Goal: Task Accomplishment & Management: Complete application form

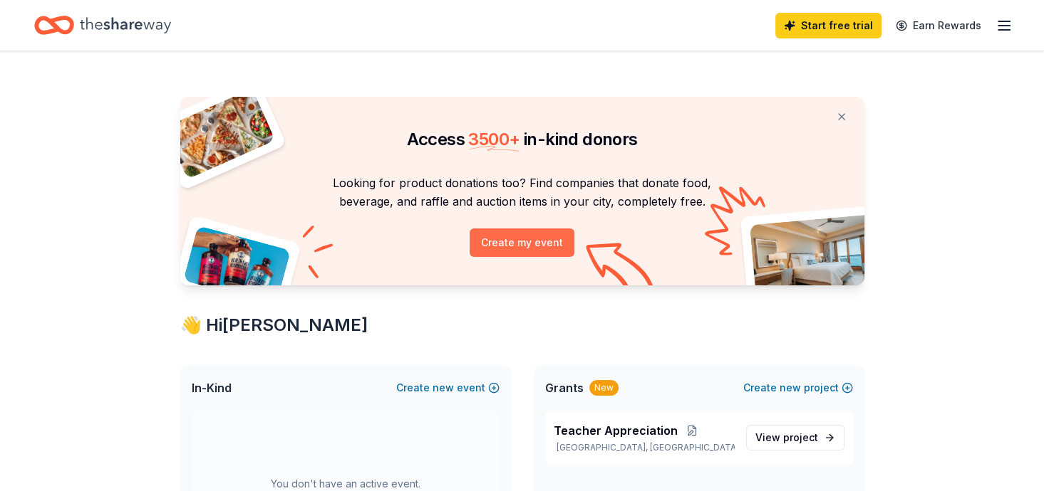
click at [513, 229] on button "Create my event" at bounding box center [521, 243] width 105 height 28
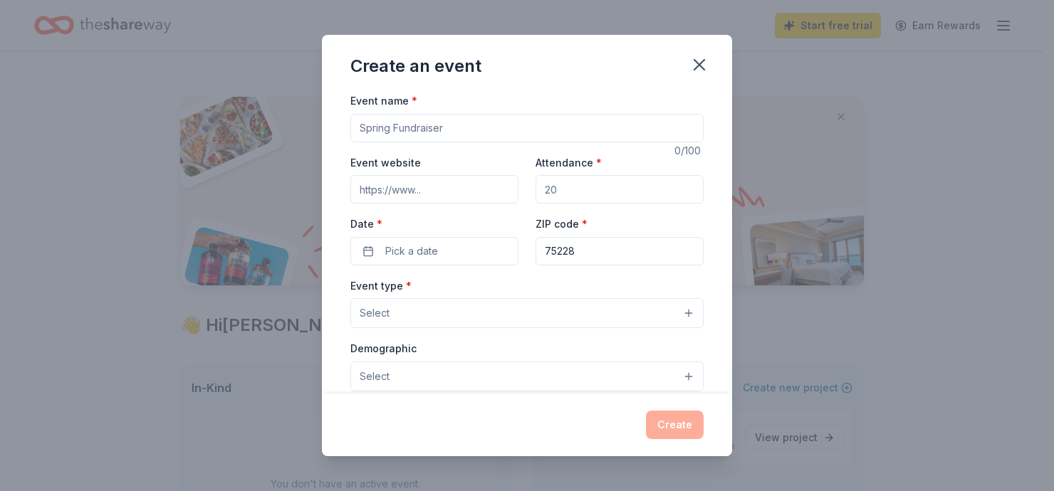
click at [433, 118] on input "Event name *" at bounding box center [526, 128] width 353 height 28
type input "4th Annual Heart for Others [DEMOGRAPHIC_DATA] Luncheon"
click at [561, 175] on input "Attendance *" at bounding box center [620, 189] width 168 height 28
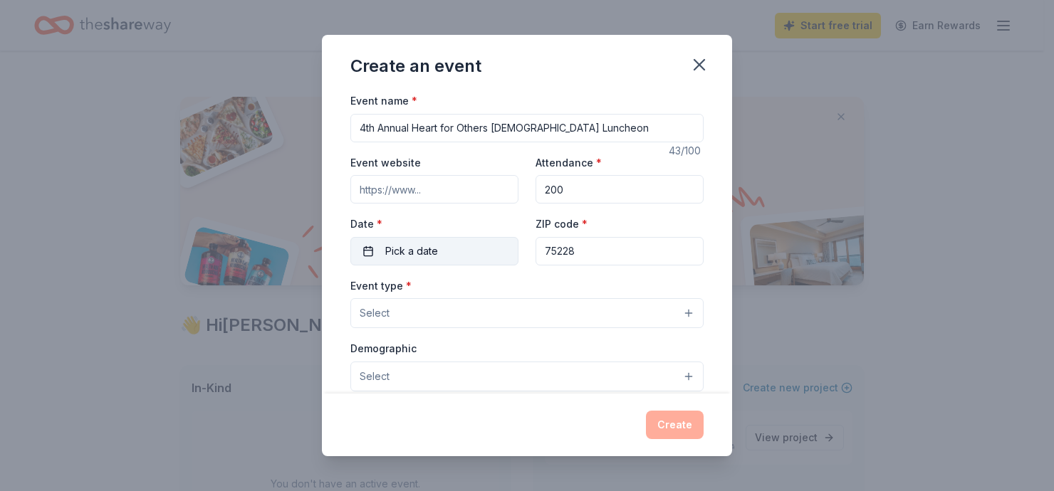
type input "200"
click at [420, 243] on span "Pick a date" at bounding box center [411, 251] width 53 height 17
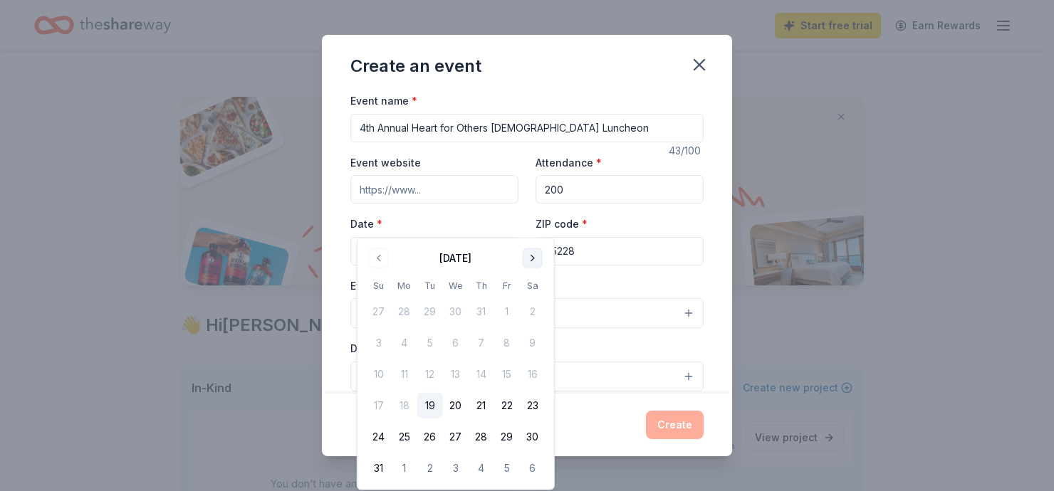
click at [523, 255] on button "Go to next month" at bounding box center [533, 259] width 20 height 20
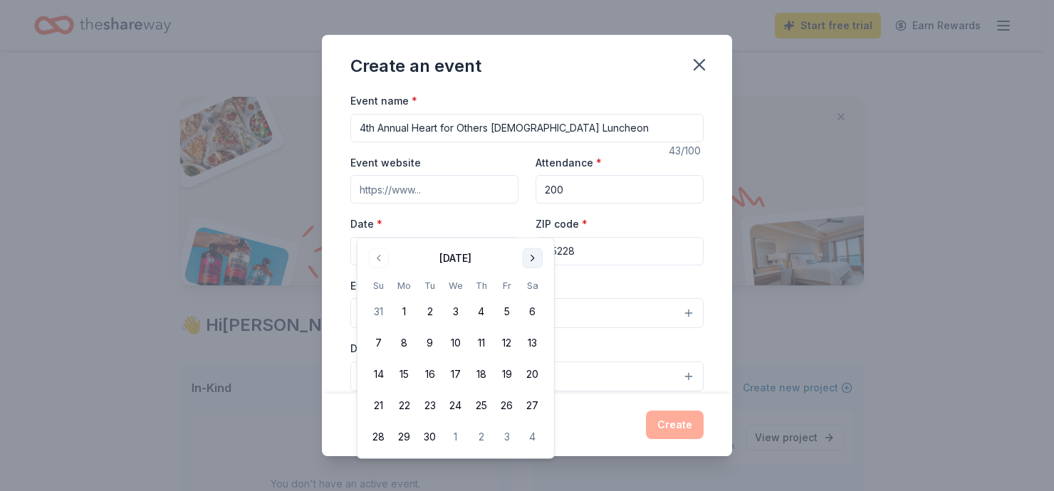
click at [523, 255] on button "Go to next month" at bounding box center [533, 259] width 20 height 20
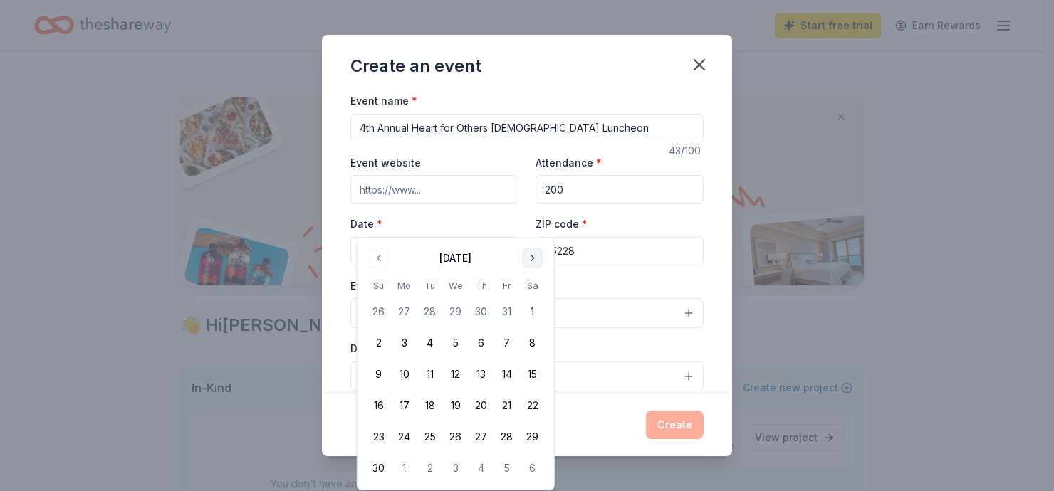
click at [523, 255] on button "Go to next month" at bounding box center [533, 259] width 20 height 20
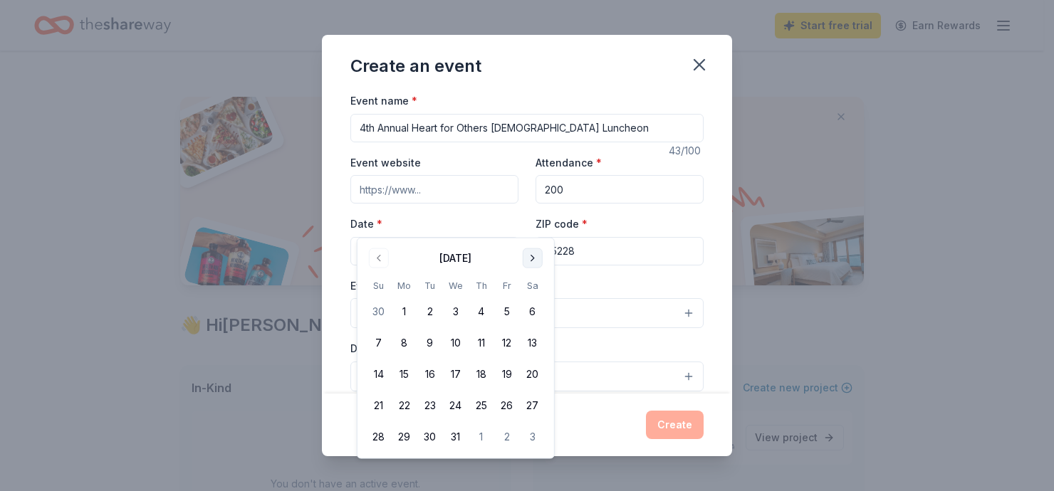
click at [523, 255] on button "Go to next month" at bounding box center [533, 259] width 20 height 20
click at [520, 362] on button "21" at bounding box center [533, 375] width 26 height 26
click at [586, 237] on input "75228" at bounding box center [620, 251] width 168 height 28
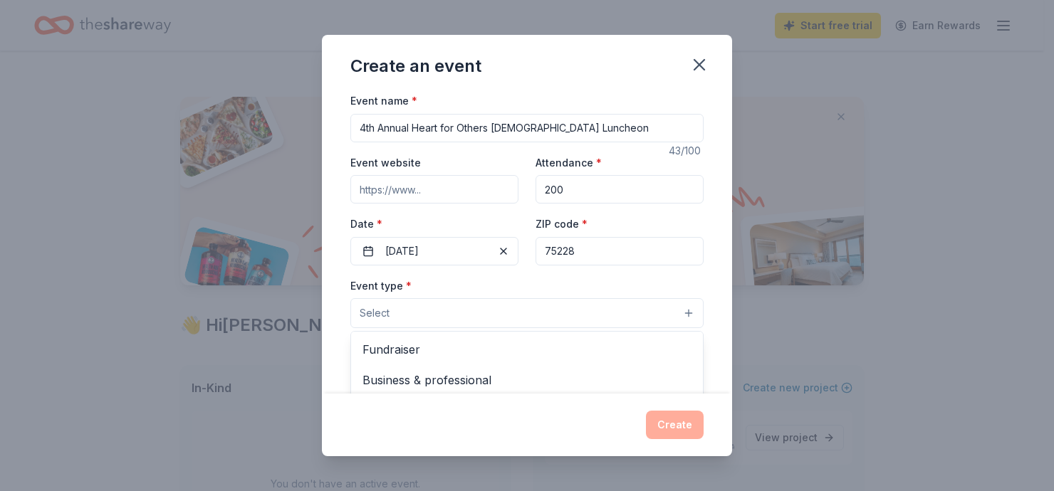
click at [507, 298] on button "Select" at bounding box center [526, 313] width 353 height 30
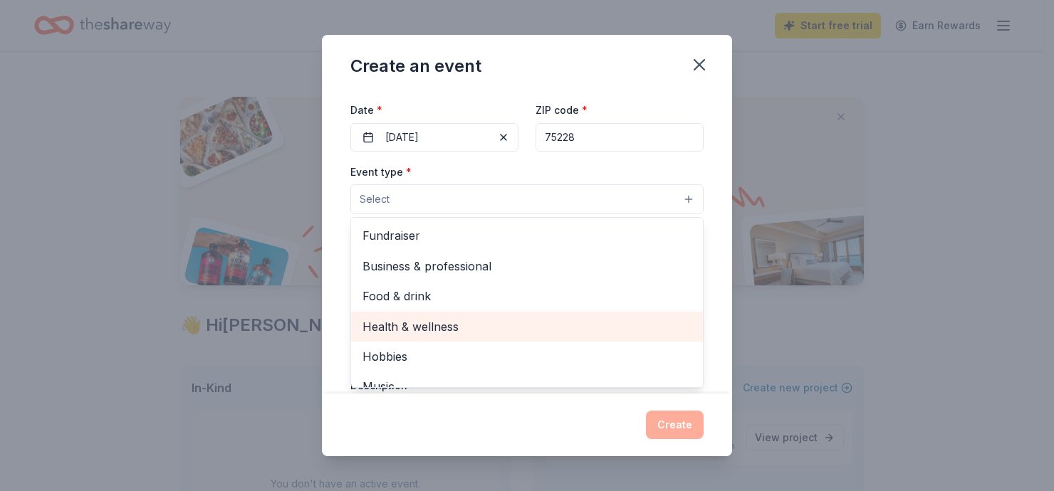
click at [402, 318] on span "Health & wellness" at bounding box center [527, 327] width 329 height 19
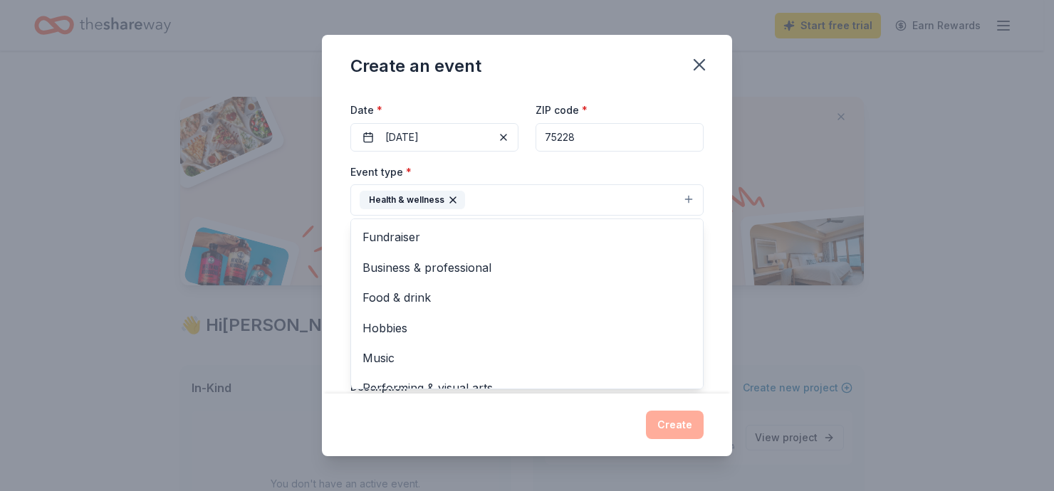
click at [690, 247] on div "Event name * 4th Annual Heart for Others [DEMOGRAPHIC_DATA] Luncheon 43 /100 Ev…" at bounding box center [527, 243] width 410 height 302
click at [601, 249] on button "Select" at bounding box center [526, 264] width 353 height 30
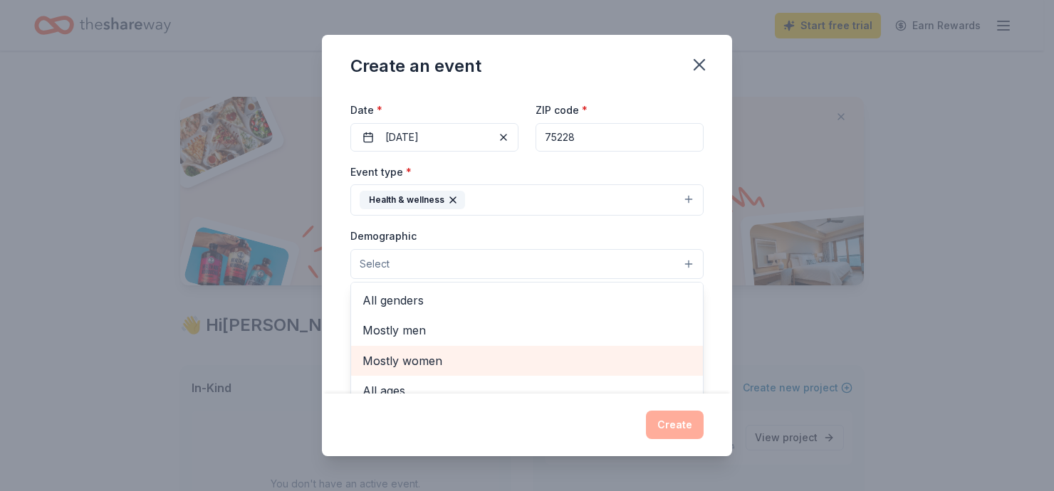
click at [411, 352] on span "Mostly women" at bounding box center [527, 361] width 329 height 19
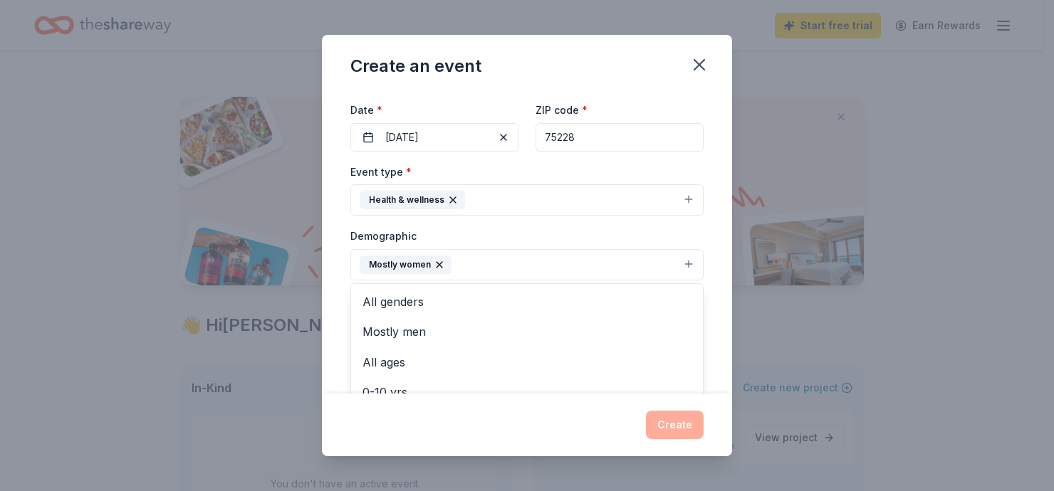
click at [683, 246] on div "Event name * 4th Annual Heart for Others [DEMOGRAPHIC_DATA] Luncheon 43 /100 Ev…" at bounding box center [527, 243] width 410 height 302
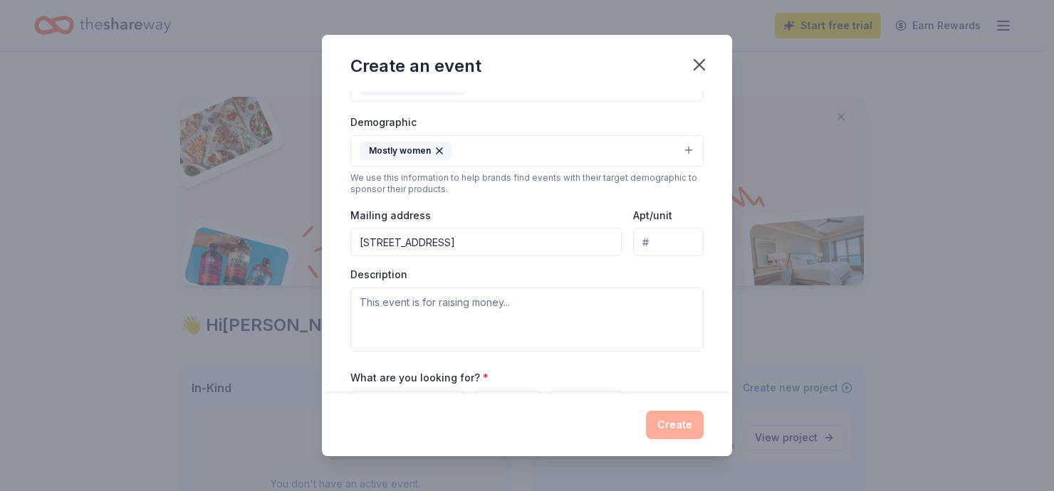
scroll to position [256, 0]
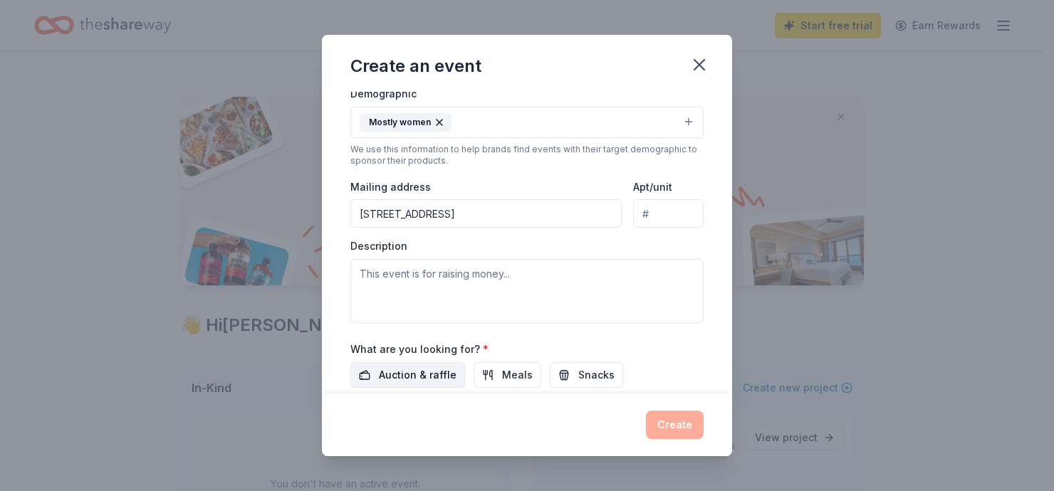
click at [451, 367] on span "Auction & raffle" at bounding box center [418, 375] width 78 height 17
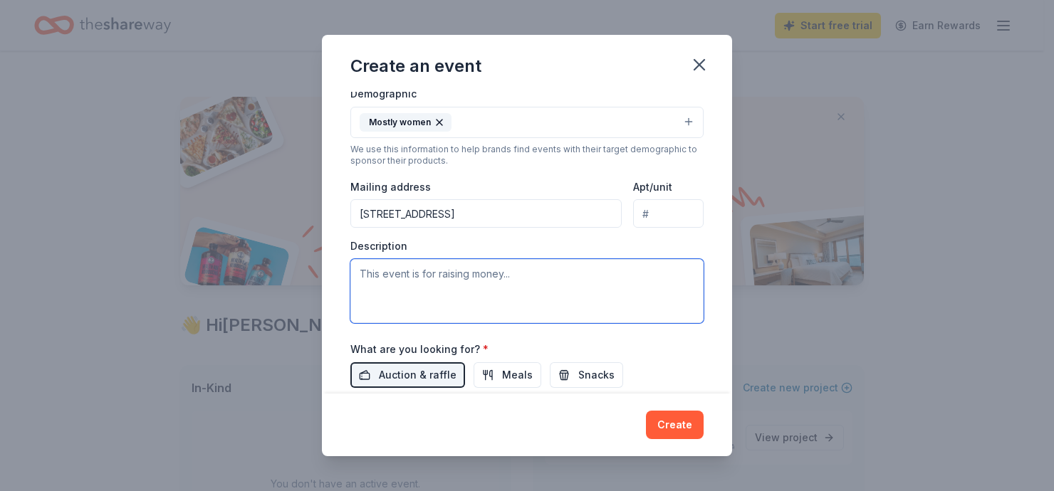
click at [420, 259] on textarea at bounding box center [526, 291] width 353 height 64
click at [379, 259] on textarea at bounding box center [526, 291] width 353 height 64
paste textarea "This is more than just a luncheon; it's a powerful gathering of leaders, philan…"
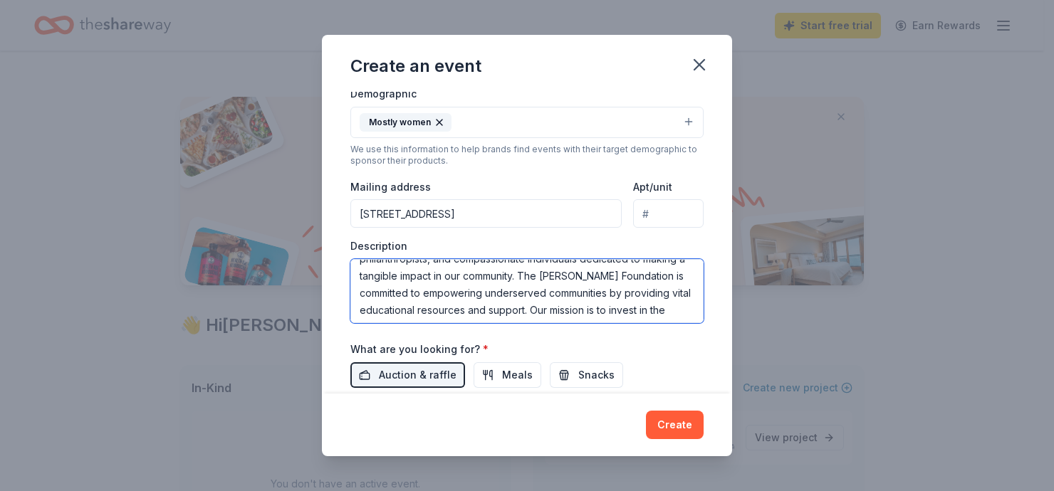
scroll to position [58, 0]
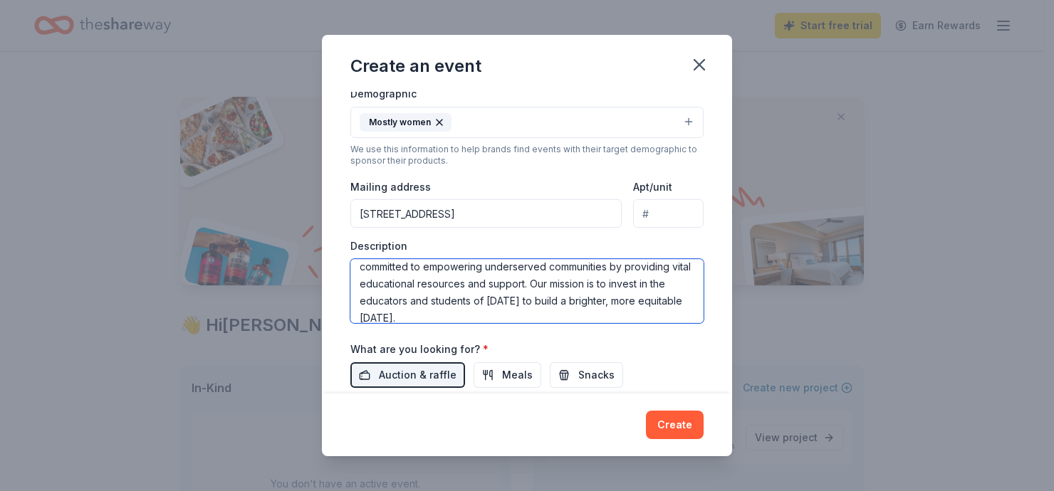
type textarea "This is more than just a luncheon; it's a powerful gathering of leaders, philan…"
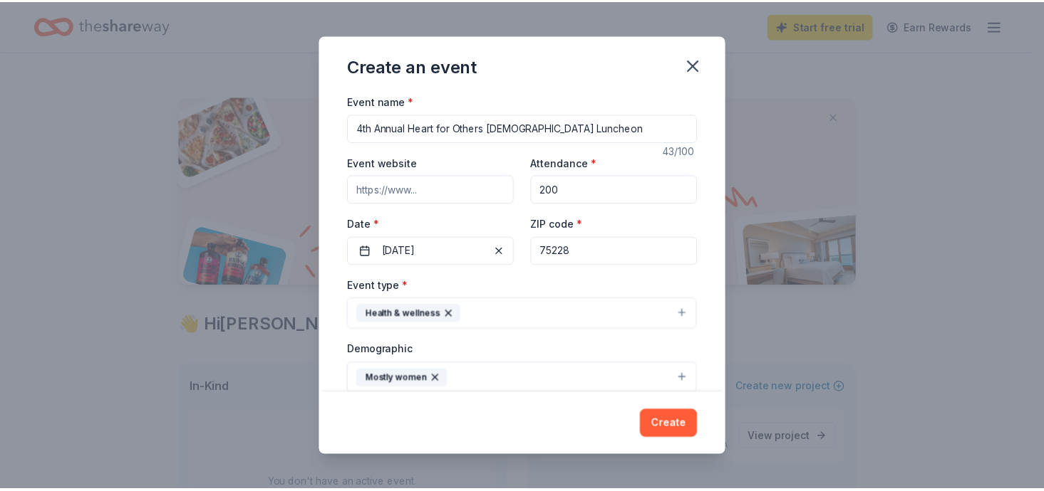
scroll to position [279, 0]
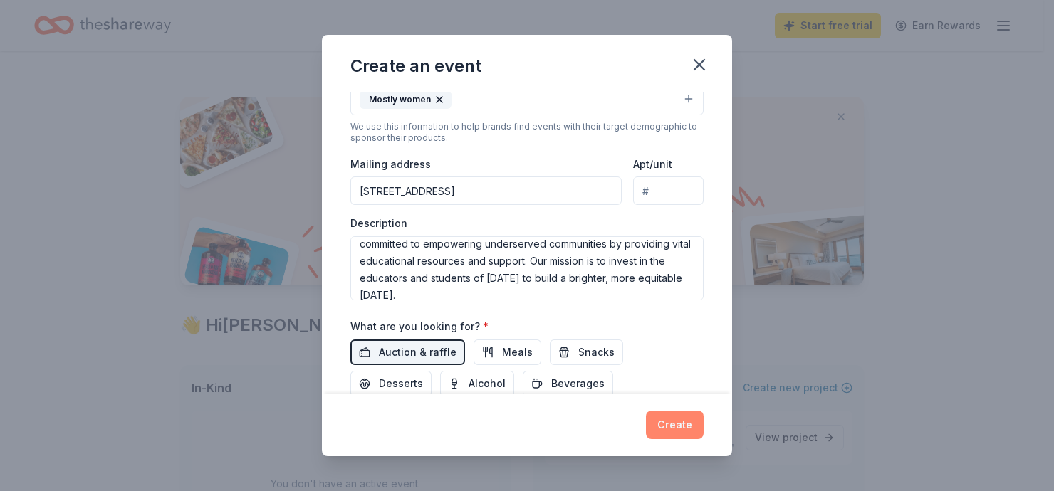
click at [655, 429] on button "Create" at bounding box center [675, 425] width 58 height 28
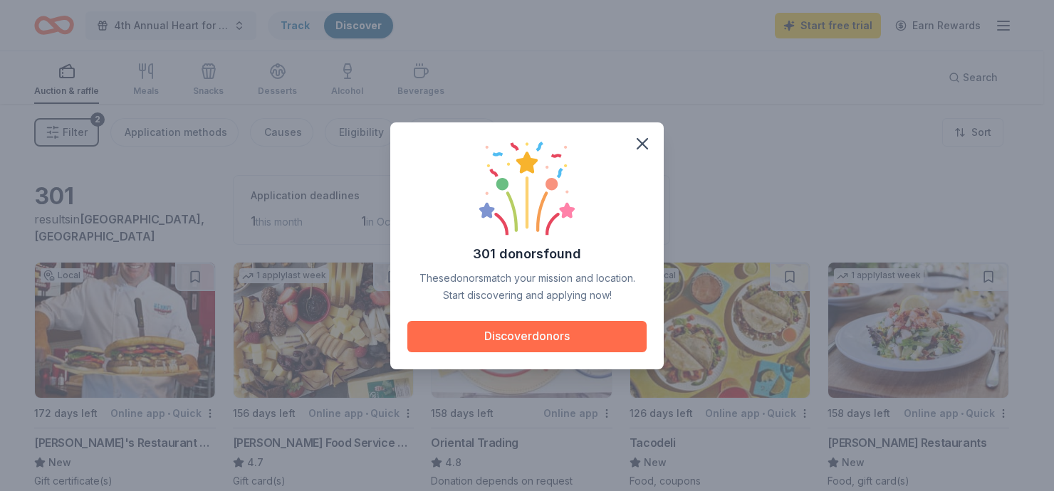
click at [556, 327] on button "Discover donors" at bounding box center [526, 336] width 239 height 31
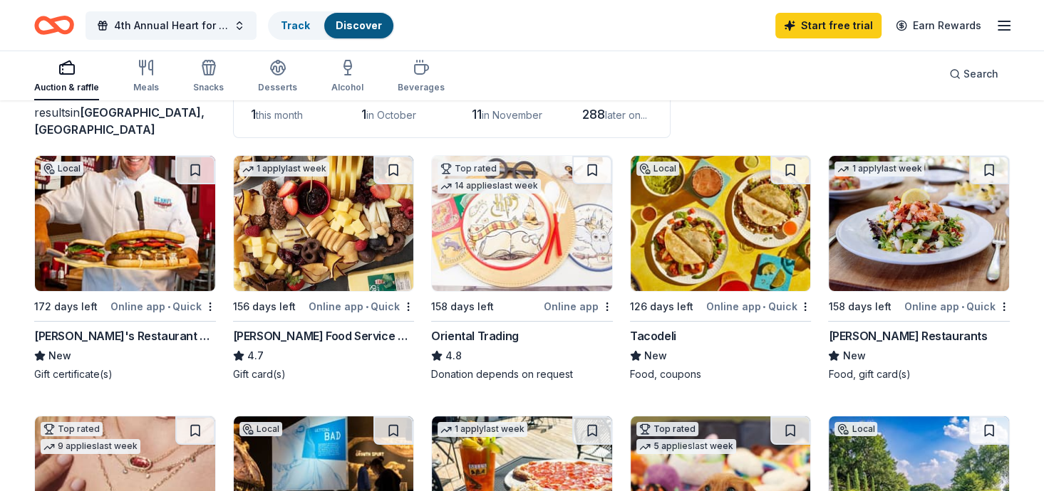
scroll to position [111, 0]
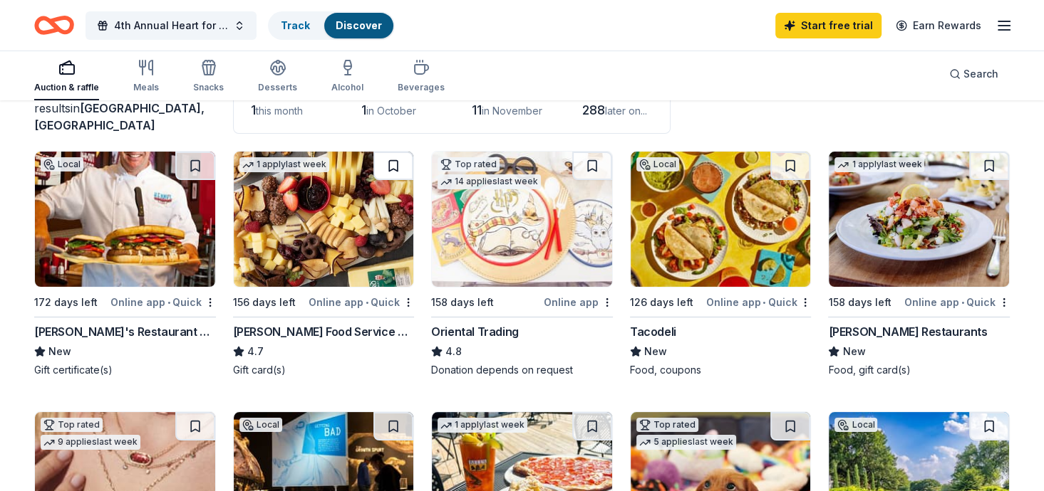
click at [401, 152] on button at bounding box center [393, 166] width 40 height 28
click at [397, 152] on button at bounding box center [394, 166] width 37 height 28
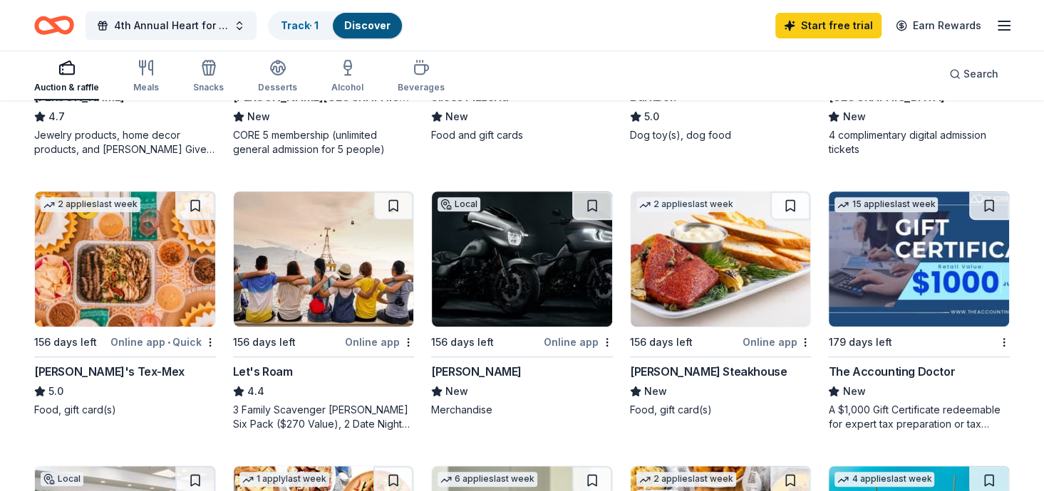
scroll to position [624, 0]
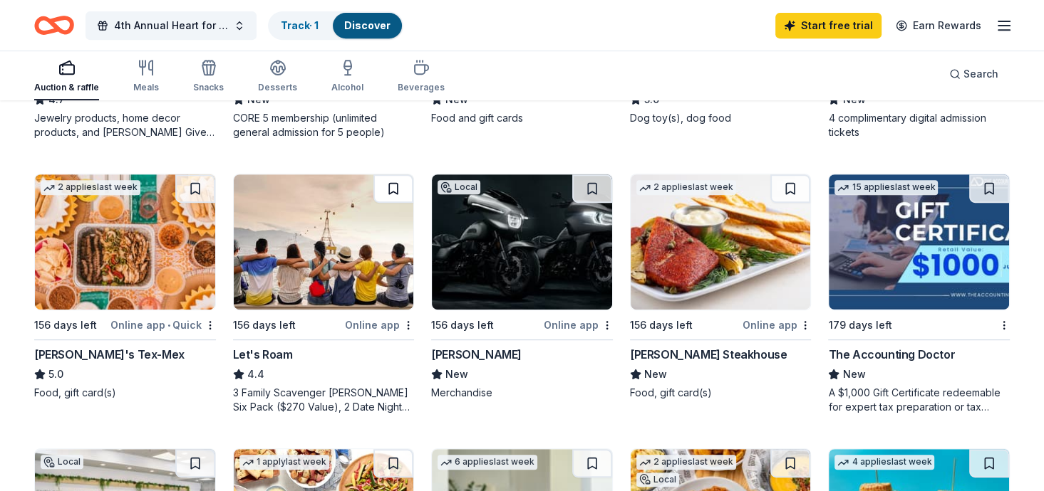
click at [397, 175] on button at bounding box center [393, 189] width 40 height 28
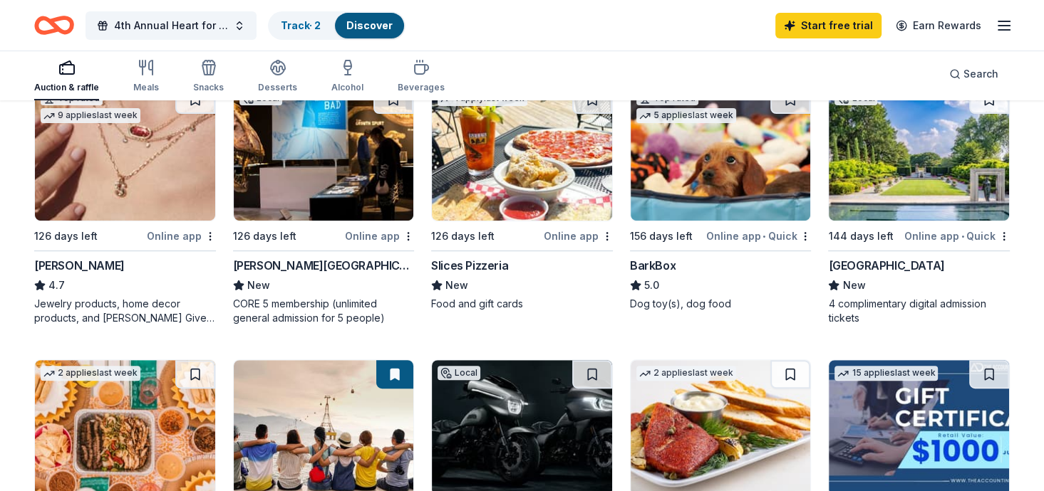
scroll to position [446, 0]
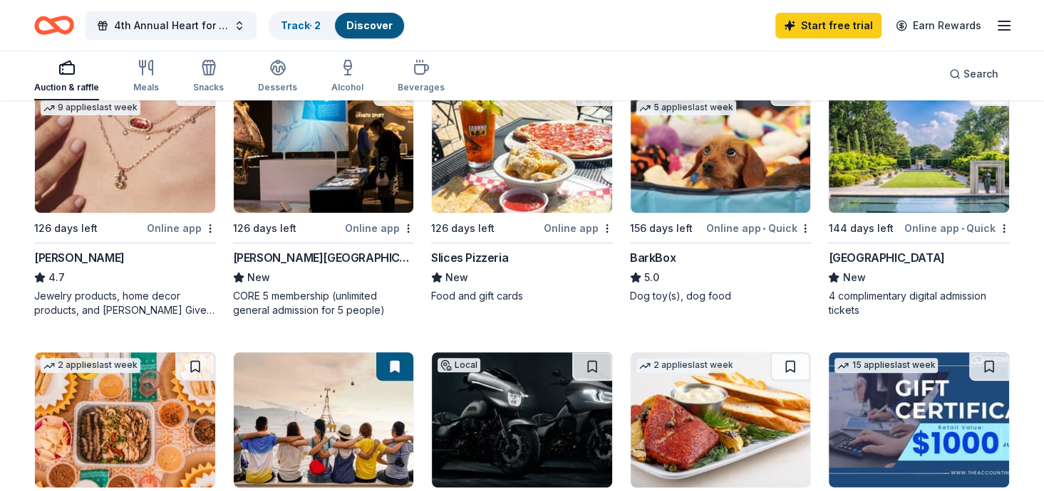
click at [395, 353] on button at bounding box center [394, 367] width 37 height 28
click at [335, 353] on img at bounding box center [324, 420] width 180 height 135
click at [142, 23] on span "4th Annual Heart for Others [DEMOGRAPHIC_DATA] Luncheon" at bounding box center [171, 25] width 114 height 17
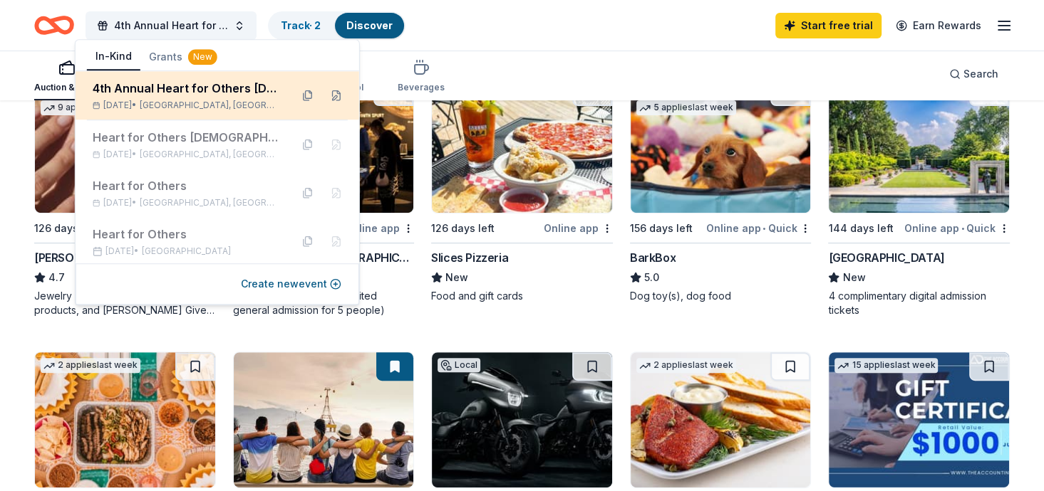
click at [189, 87] on div "4th Annual Heart for Others [DEMOGRAPHIC_DATA] Luncheon" at bounding box center [186, 88] width 187 height 17
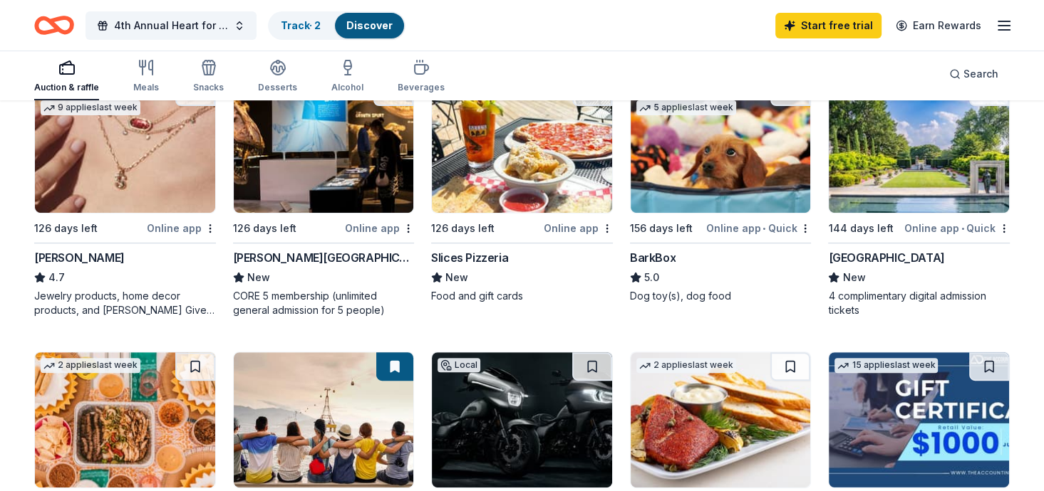
click at [495, 53] on div "Auction & raffle Meals Snacks Desserts Alcohol Beverages Search" at bounding box center [521, 74] width 975 height 53
click at [45, 26] on icon "Home" at bounding box center [54, 25] width 40 height 33
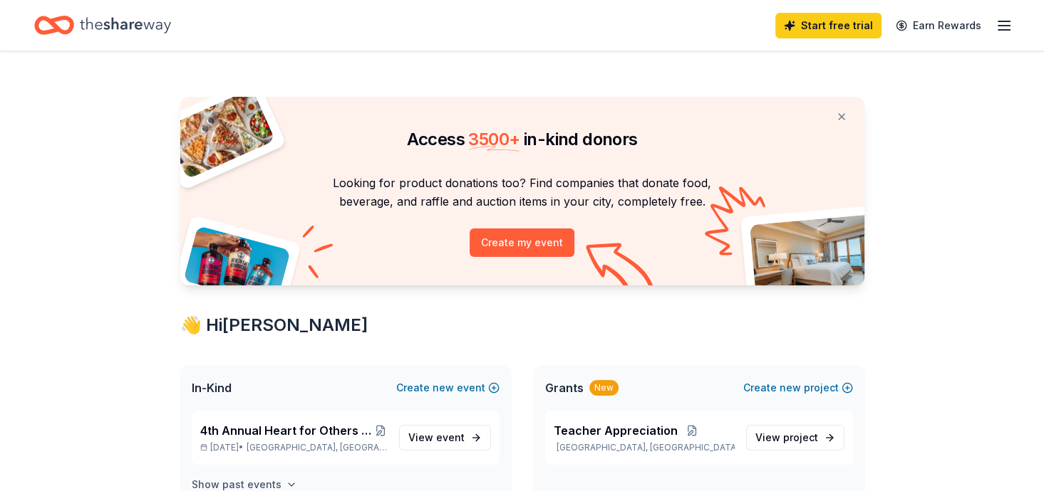
click at [286, 479] on icon "button" at bounding box center [291, 484] width 11 height 11
click at [288, 484] on icon "button" at bounding box center [291, 485] width 6 height 3
click at [1012, 22] on icon "button" at bounding box center [1003, 25] width 17 height 17
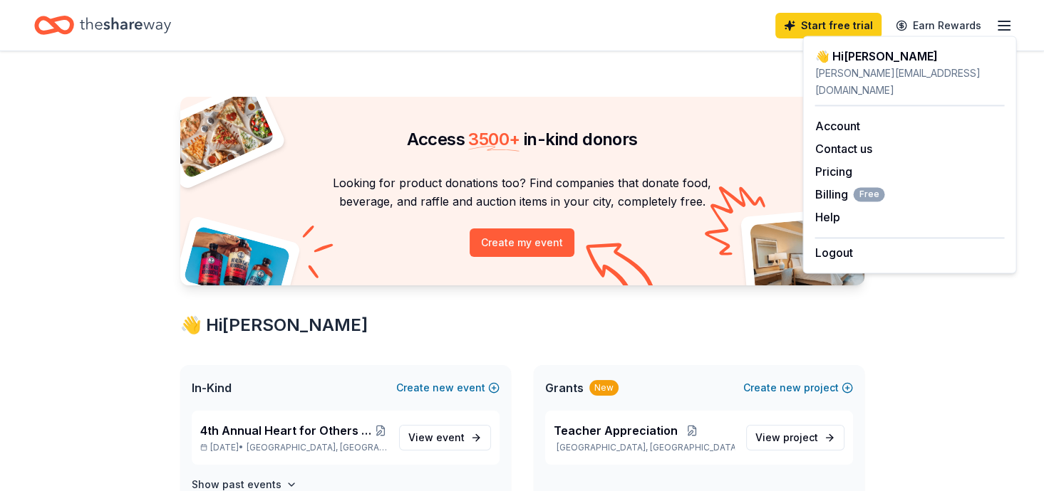
click at [1012, 22] on icon "button" at bounding box center [1003, 25] width 17 height 17
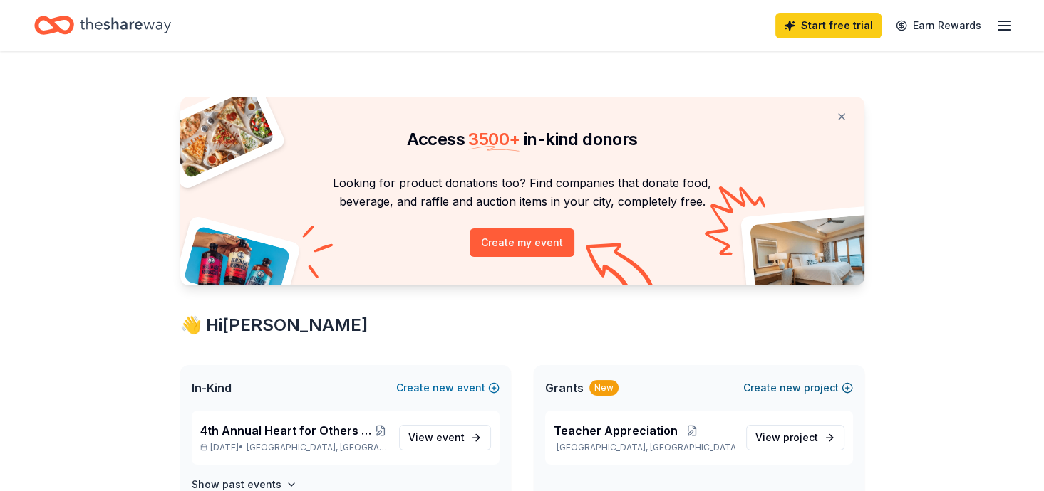
click at [790, 380] on button "Create new project" at bounding box center [798, 388] width 110 height 17
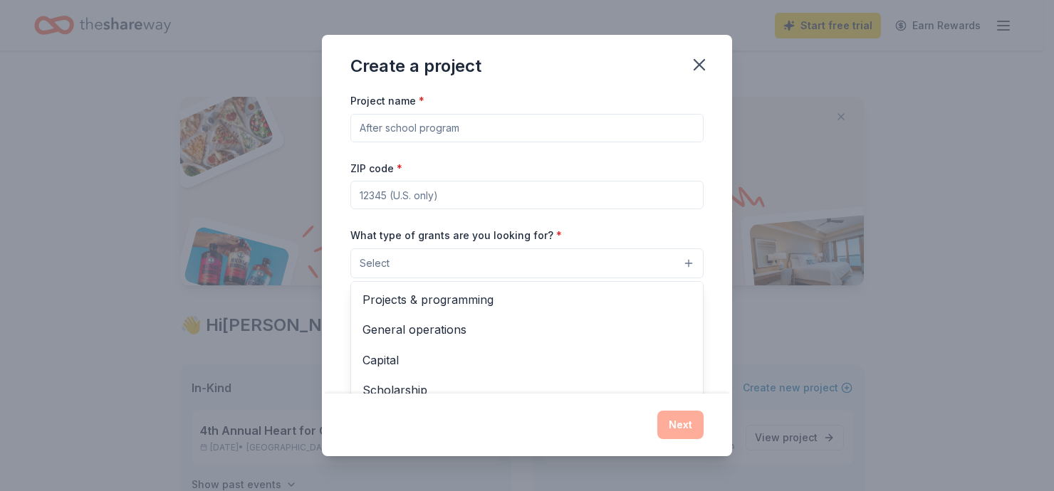
click at [658, 249] on button "Select" at bounding box center [526, 264] width 353 height 30
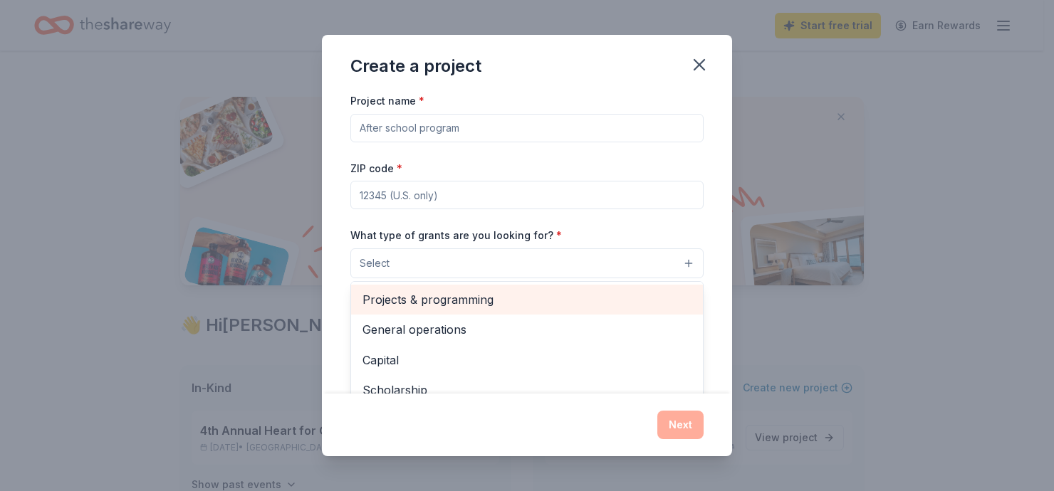
click at [452, 291] on span "Projects & programming" at bounding box center [527, 300] width 329 height 19
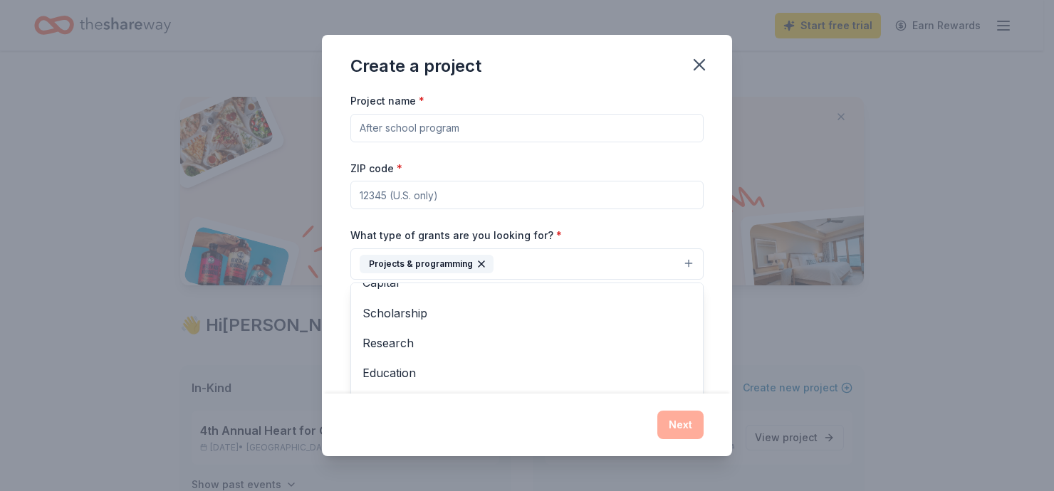
scroll to position [49, 0]
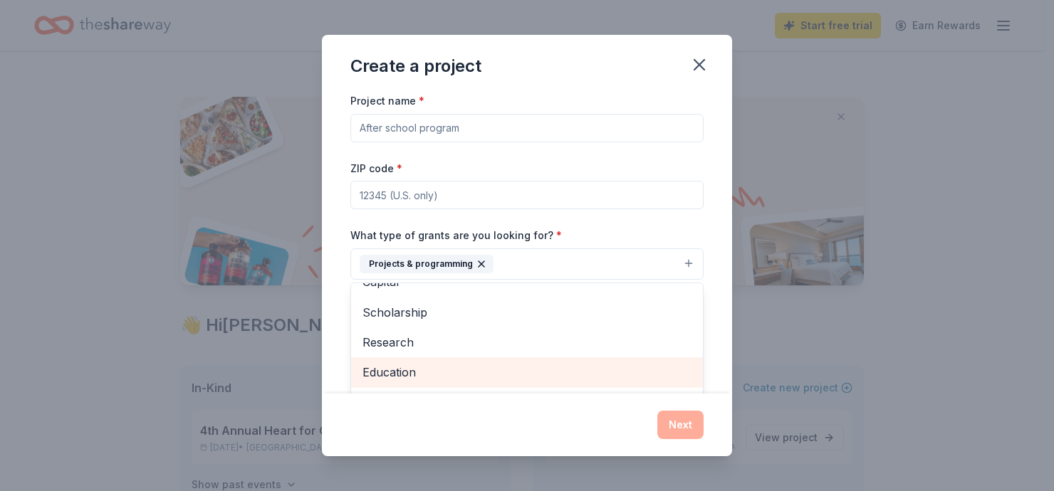
click at [399, 363] on span "Education" at bounding box center [527, 372] width 329 height 19
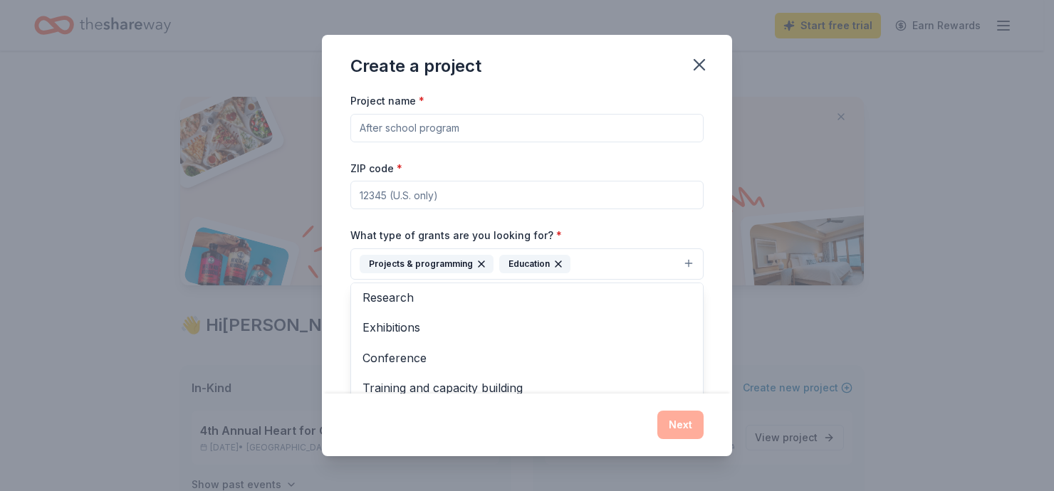
scroll to position [0, 0]
click at [417, 115] on div "Project name * ZIP code * What type of grants are you looking for? * Projects &…" at bounding box center [526, 288] width 353 height 392
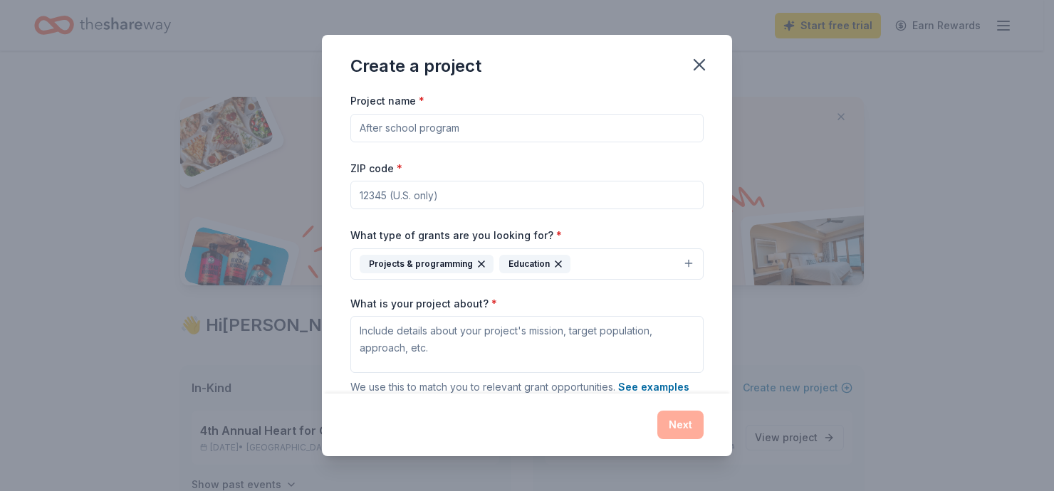
click at [417, 115] on input "Project name *" at bounding box center [526, 128] width 353 height 28
type input "Student Incentives"
click at [439, 181] on input "ZIP code *" at bounding box center [526, 195] width 353 height 28
type input "75228"
click at [445, 316] on textarea "What is your project about? *" at bounding box center [526, 344] width 353 height 57
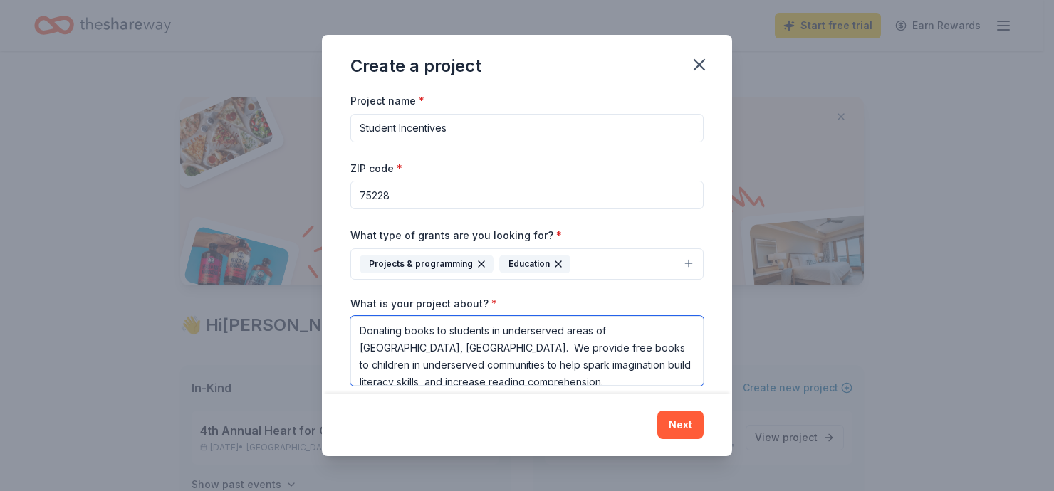
drag, startPoint x: 378, startPoint y: 296, endPoint x: 651, endPoint y: 294, distance: 273.5
click at [651, 316] on textarea "Donating books to students in underserved areas of [GEOGRAPHIC_DATA], [GEOGRAPH…" at bounding box center [526, 351] width 353 height 70
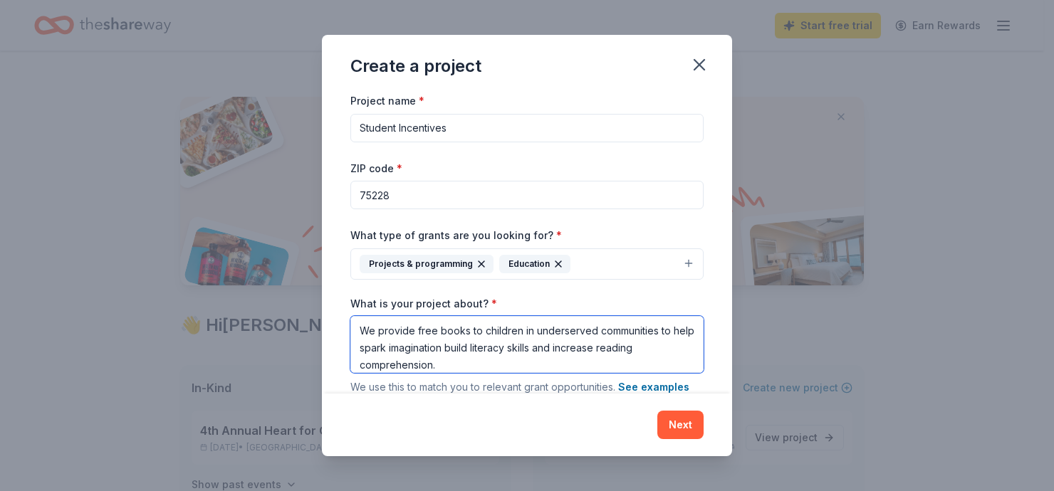
click at [476, 323] on textarea "We provide free books to children in underserved communities to help spark imag…" at bounding box center [526, 344] width 353 height 57
click at [380, 316] on textarea "We provide free books to children in underserved communities to help spark imag…" at bounding box center [526, 344] width 353 height 57
click at [573, 325] on textarea "We provide free books to children in underserved communities to help spark imag…" at bounding box center [526, 344] width 353 height 57
click at [380, 316] on textarea "We provide free books to children in underserved communities to help spark imag…" at bounding box center [526, 344] width 353 height 57
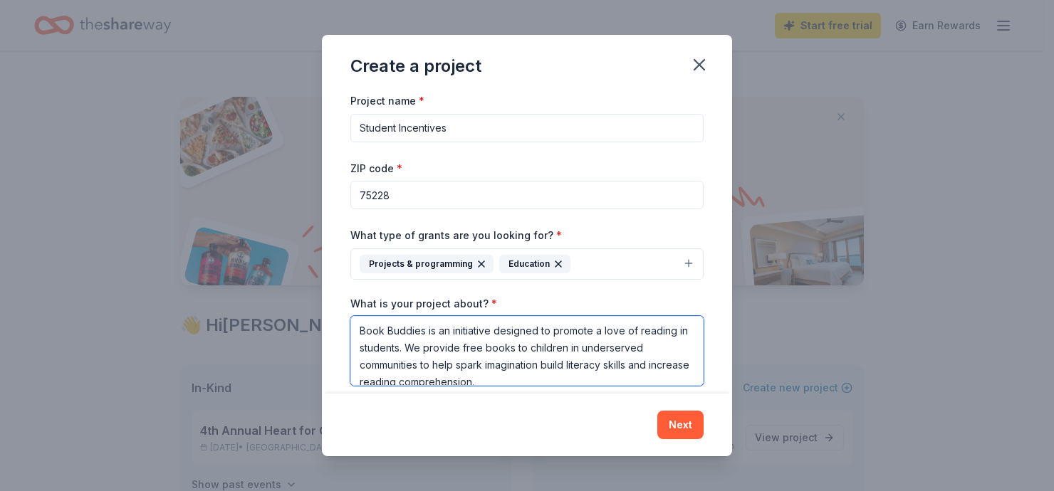
scroll to position [1, 0]
click at [460, 316] on textarea "Book Buddies is an initiative designed to promote a love of reading in students…" at bounding box center [526, 351] width 353 height 70
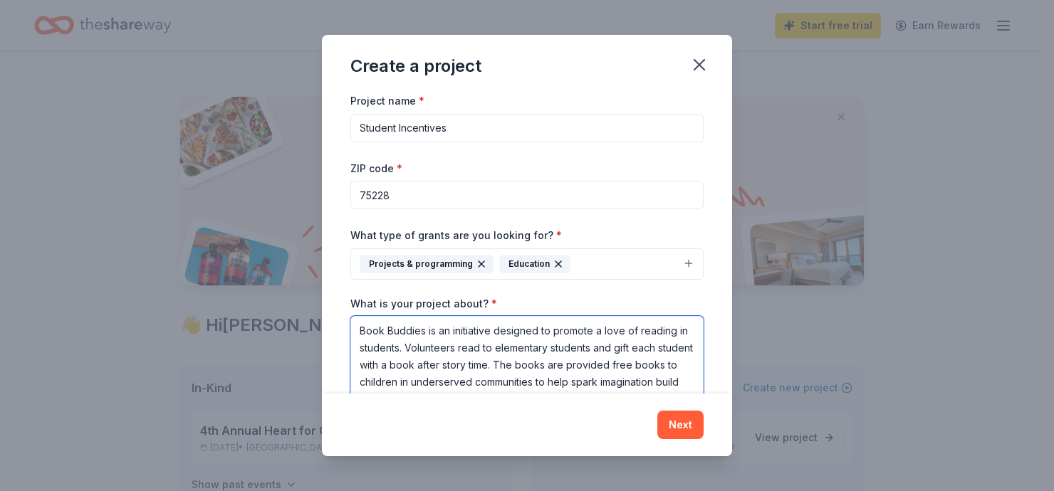
click at [464, 338] on textarea "Book Buddies is an initiative designed to promote a love of reading in students…" at bounding box center [526, 366] width 353 height 100
type textarea "Book Buddies is an initiative designed to promote a love of reading in students…"
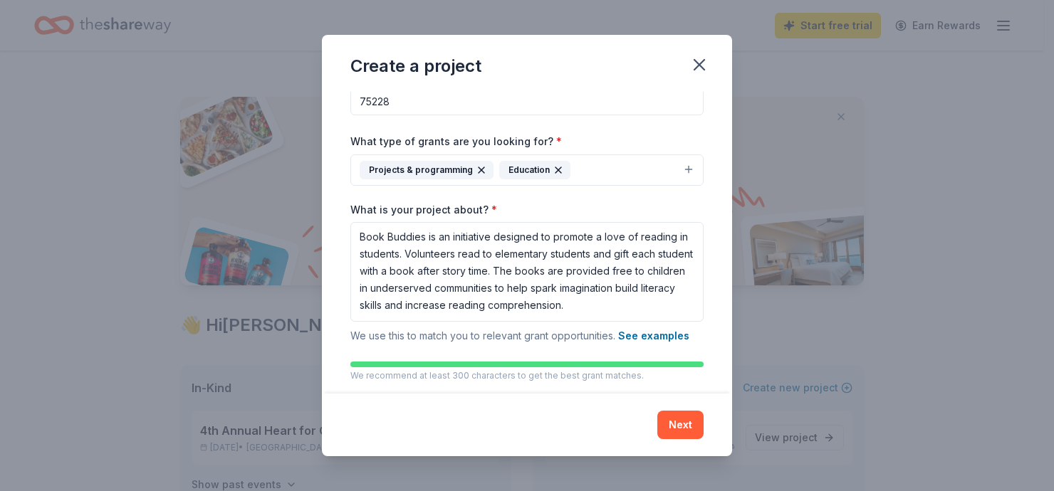
scroll to position [0, 0]
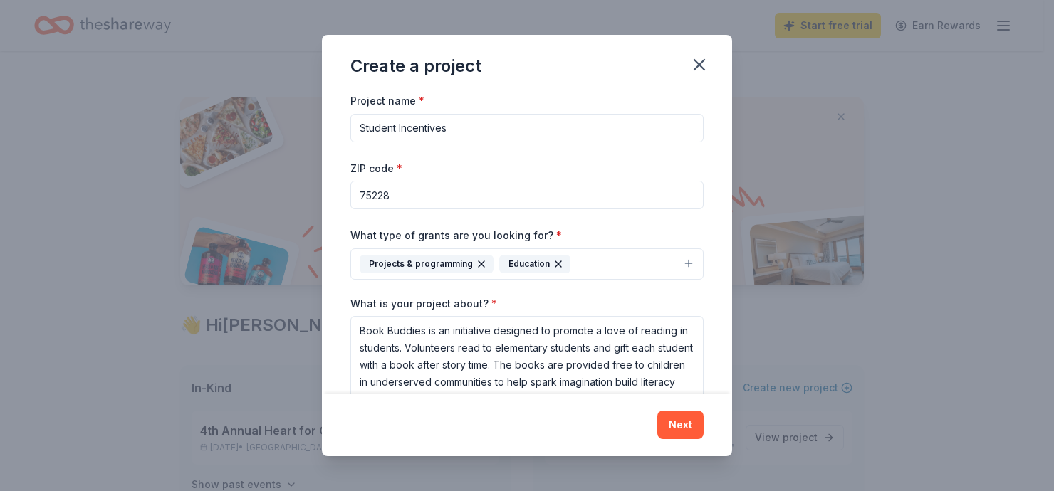
drag, startPoint x: 464, startPoint y: 115, endPoint x: 319, endPoint y: 113, distance: 145.3
click at [319, 113] on div "Create a project Project name * Student Incentives ZIP code * 75228 What type o…" at bounding box center [527, 245] width 1054 height 491
type input "Book Buddies"
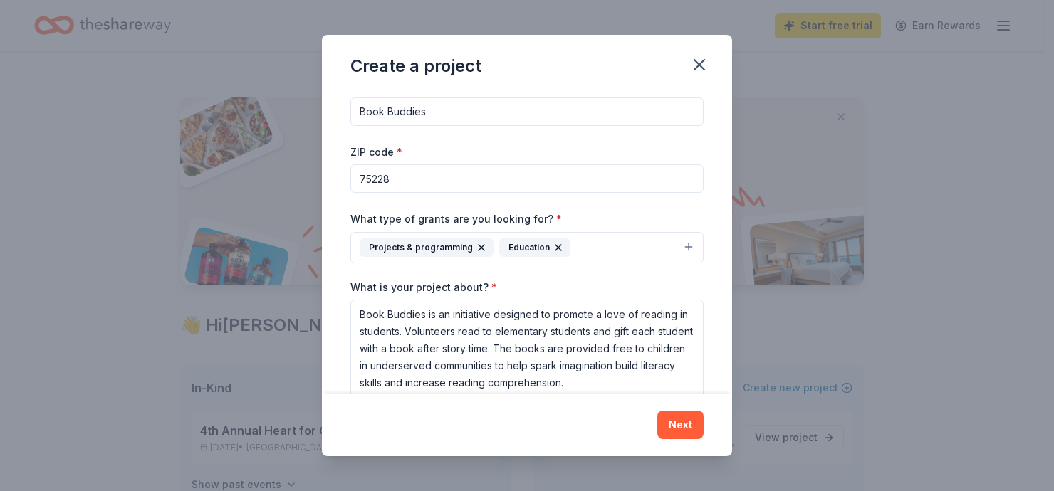
scroll to position [17, 0]
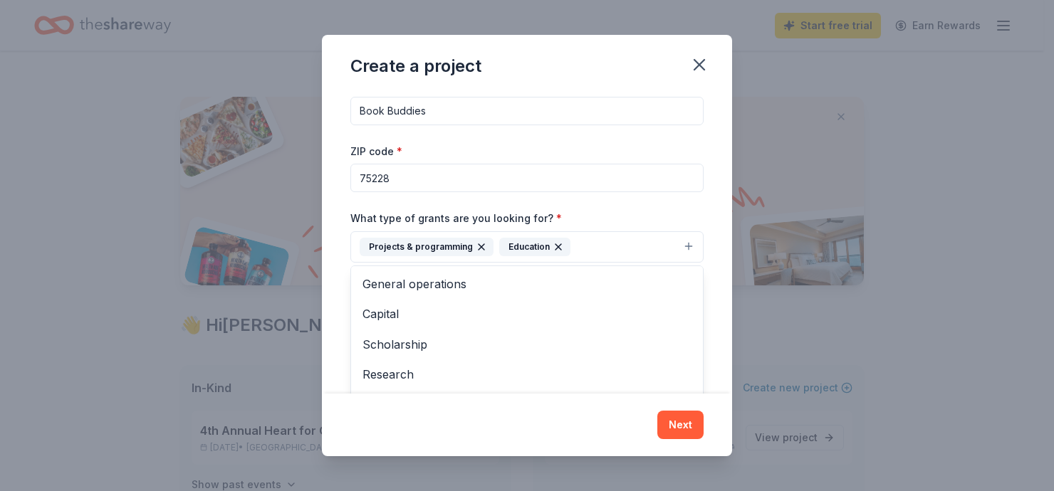
click at [487, 241] on icon "button" at bounding box center [481, 246] width 11 height 11
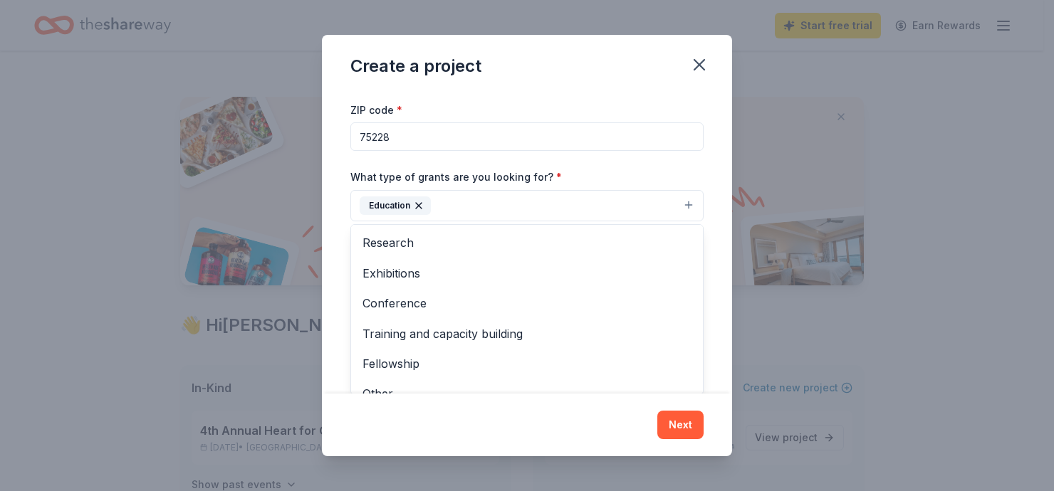
scroll to position [0, 0]
click at [661, 138] on div "Project name * Book Buddies ZIP code * 75228 What type of grants are you lookin…" at bounding box center [526, 250] width 353 height 435
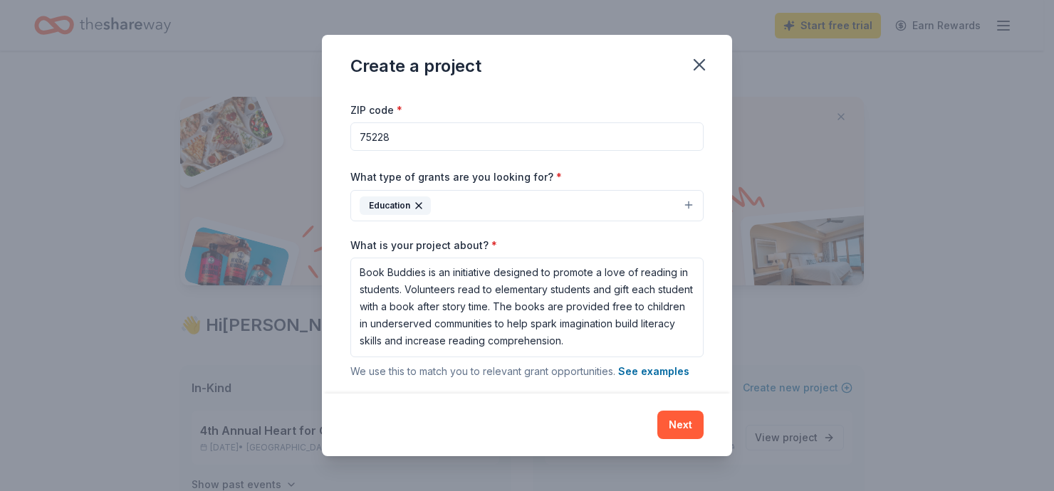
scroll to position [94, 0]
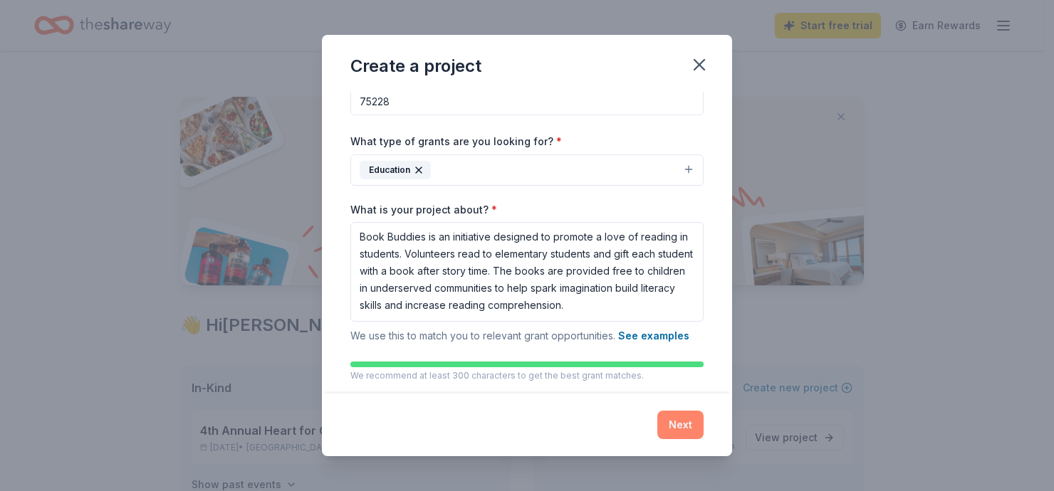
click at [659, 432] on button "Next" at bounding box center [680, 425] width 46 height 28
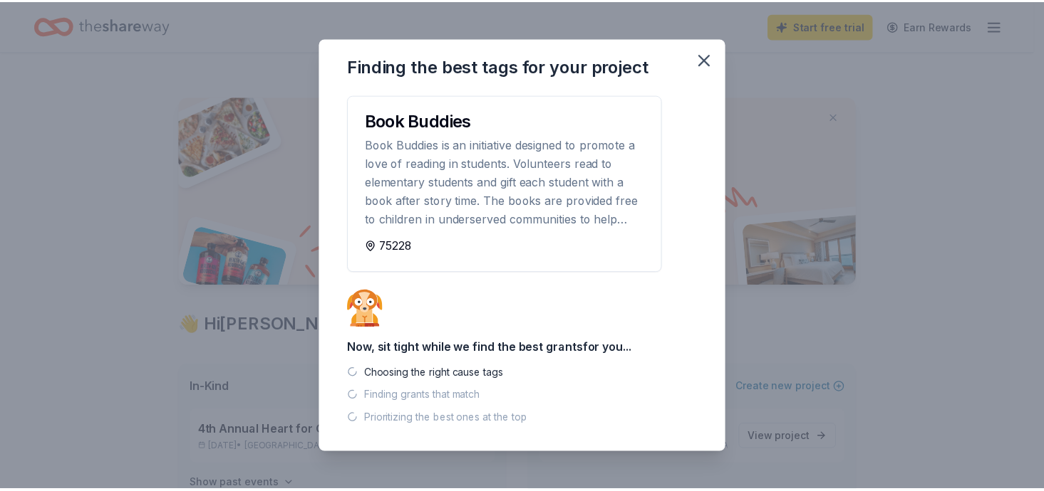
scroll to position [0, 0]
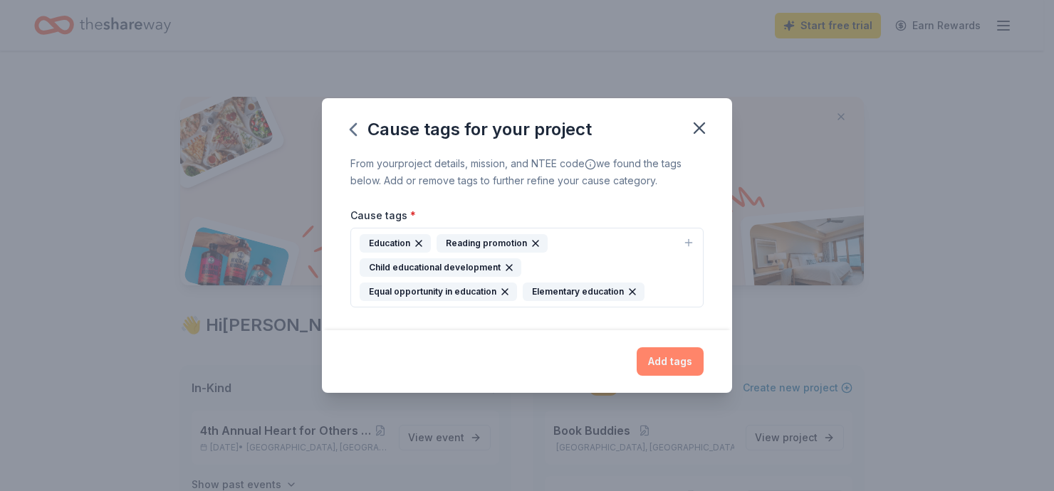
click at [655, 348] on button "Add tags" at bounding box center [670, 362] width 67 height 28
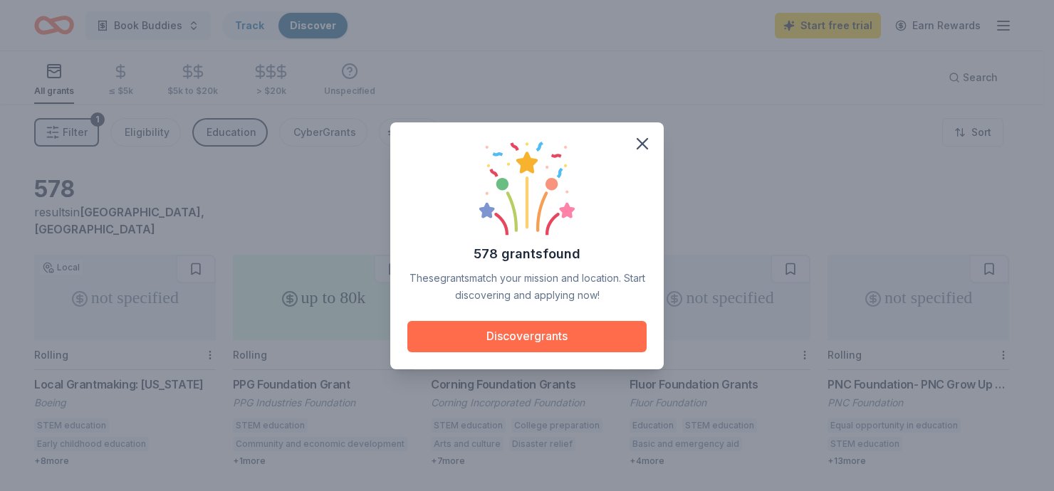
click at [511, 329] on button "Discover grants" at bounding box center [526, 336] width 239 height 31
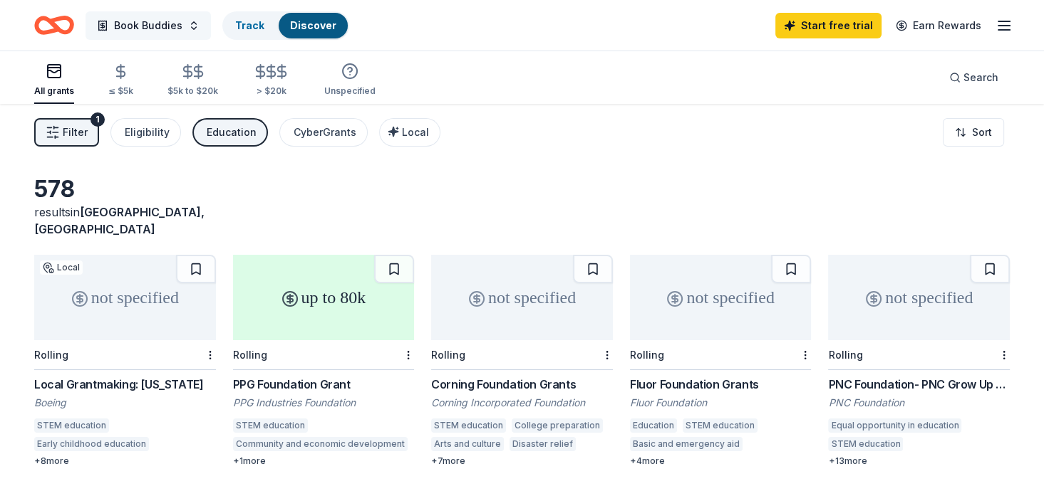
click at [167, 22] on button "Book Buddies" at bounding box center [147, 25] width 125 height 28
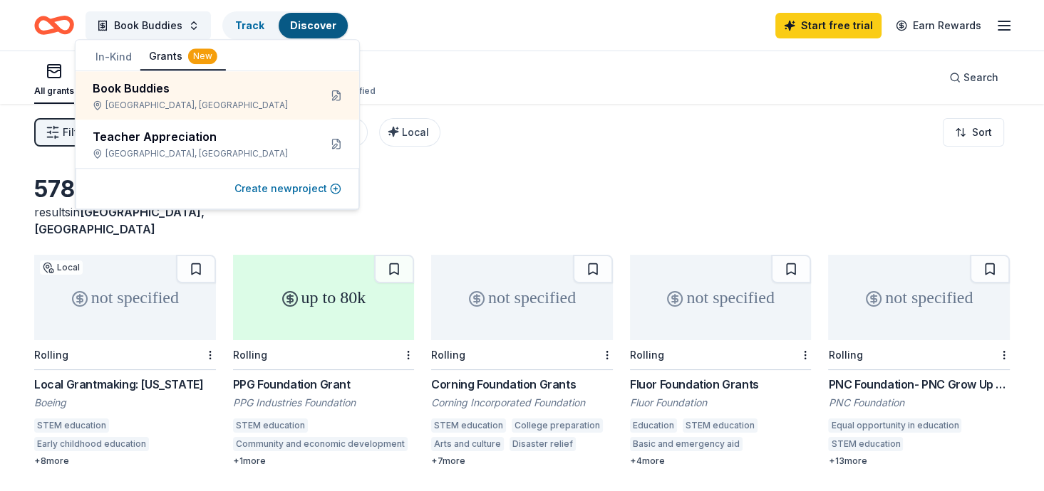
click at [262, 180] on button "Create new project" at bounding box center [287, 188] width 107 height 17
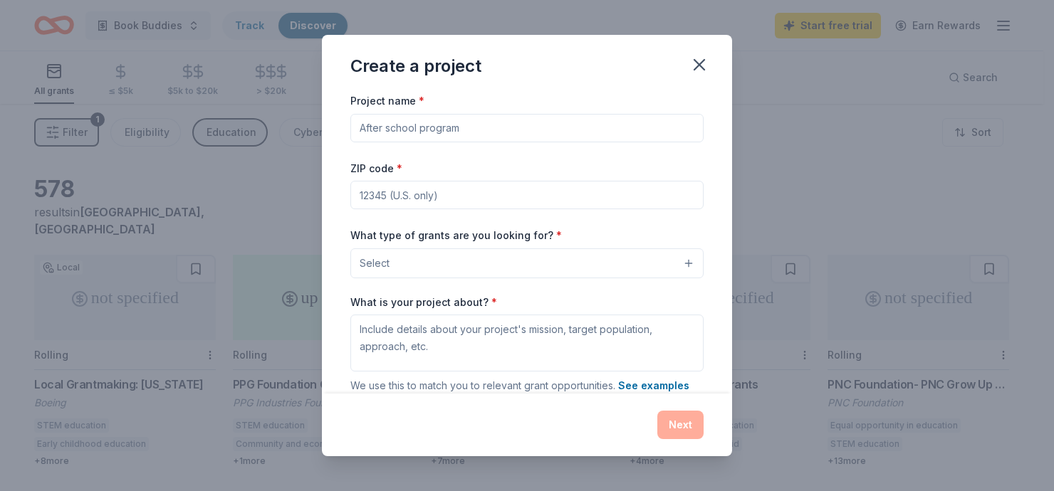
click at [386, 118] on input "Project name *" at bounding box center [526, 128] width 353 height 28
type input "Bikes for Attendance"
click at [390, 181] on input "ZIP code *" at bounding box center [526, 195] width 353 height 28
type input "75228"
click at [538, 249] on button "Select" at bounding box center [526, 264] width 353 height 30
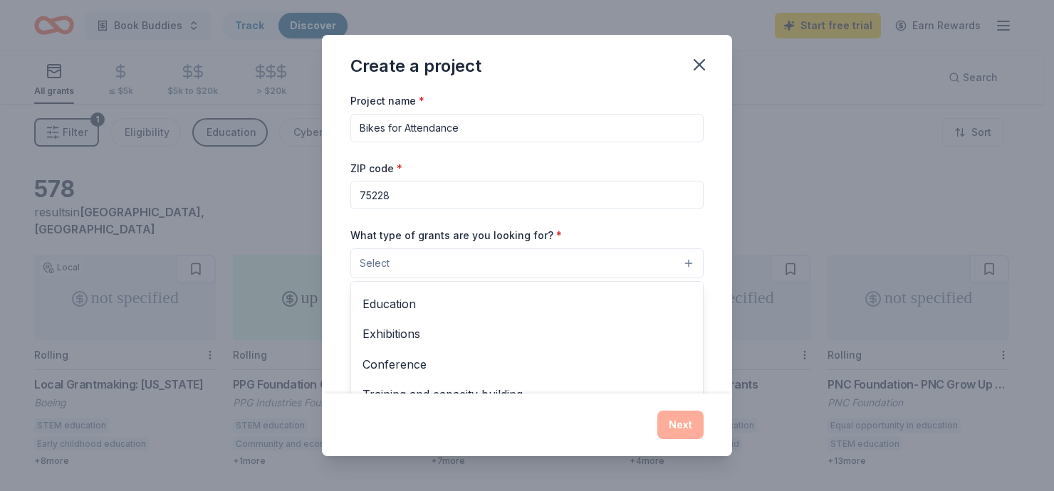
scroll to position [118, 0]
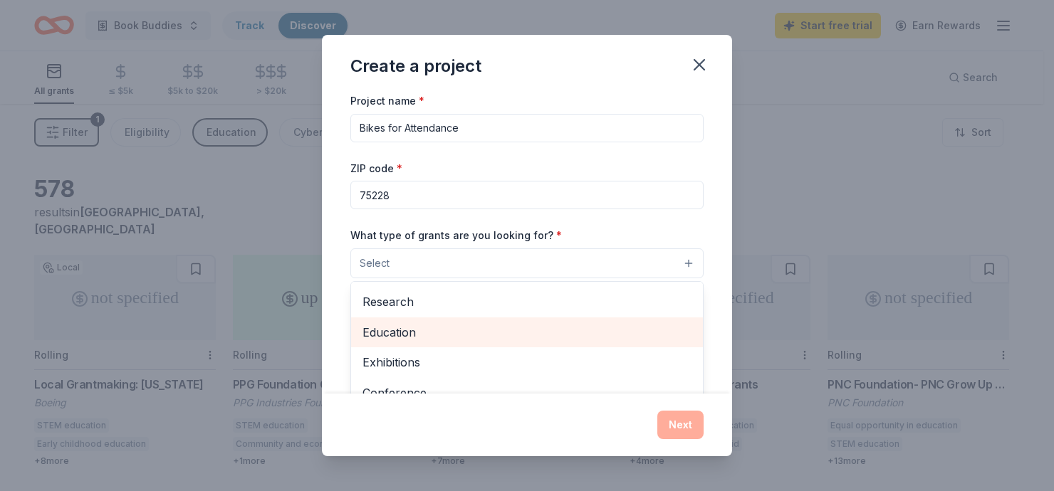
click at [410, 323] on span "Education" at bounding box center [527, 332] width 329 height 19
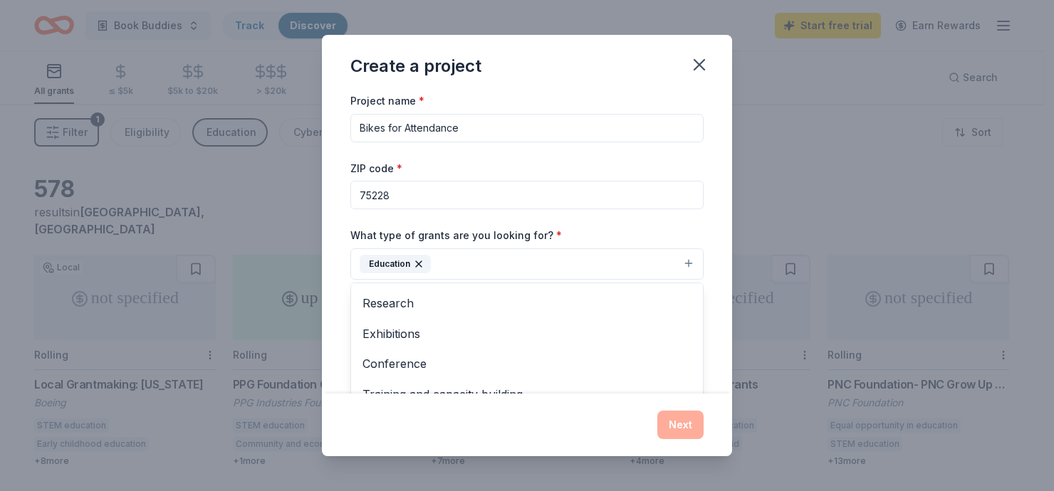
click at [692, 229] on div "Project name * Bikes for Attendance ZIP code * 75228 What type of grants are yo…" at bounding box center [527, 243] width 410 height 302
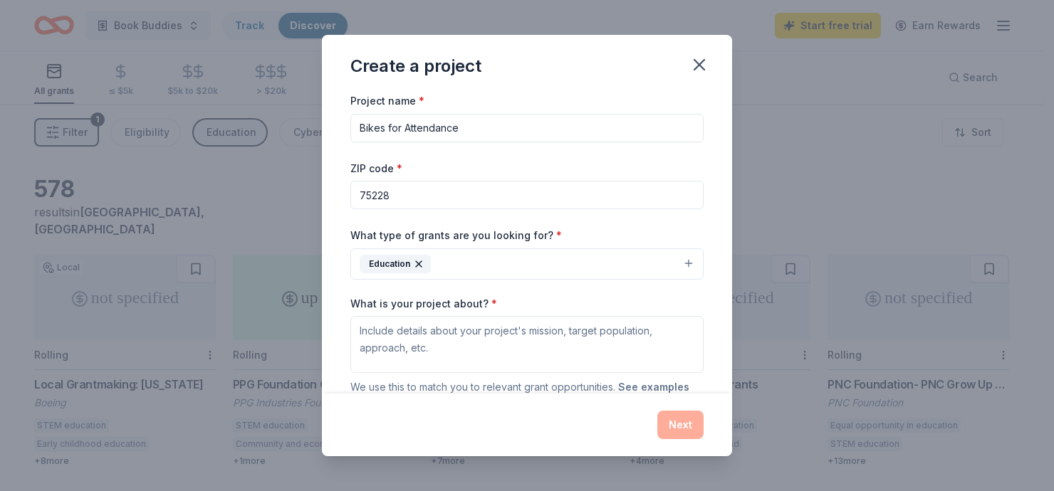
click at [643, 379] on button "See examples" at bounding box center [653, 387] width 71 height 17
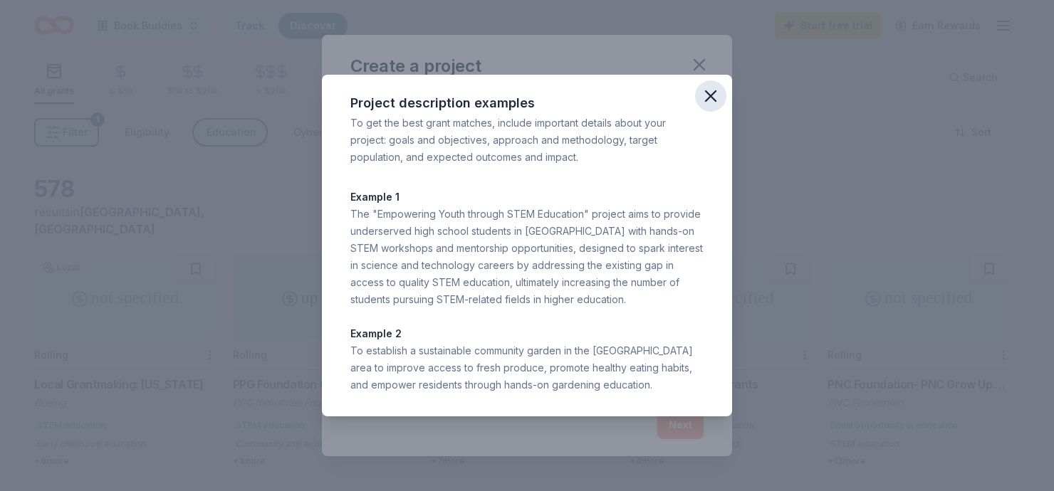
click at [701, 106] on icon "button" at bounding box center [711, 96] width 20 height 20
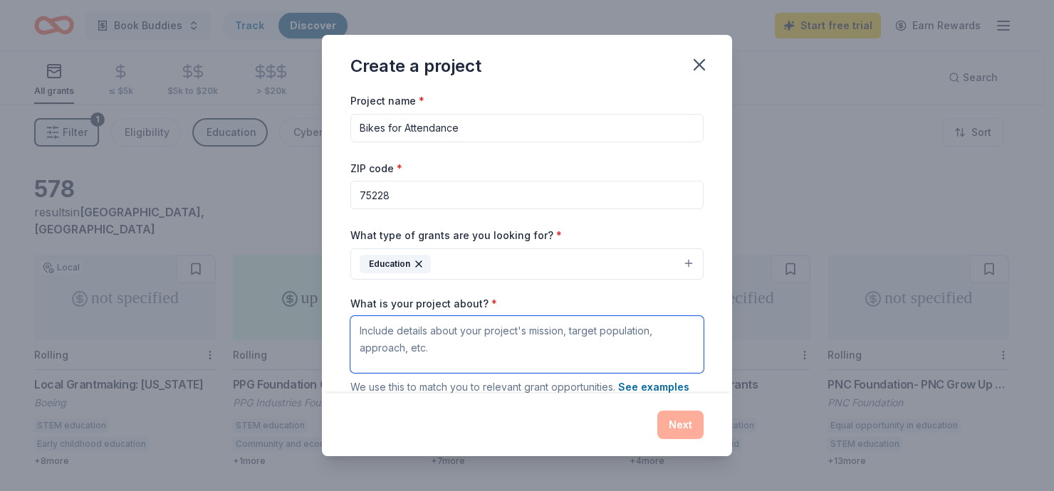
click at [382, 316] on textarea "What is your project about? *" at bounding box center [526, 344] width 353 height 57
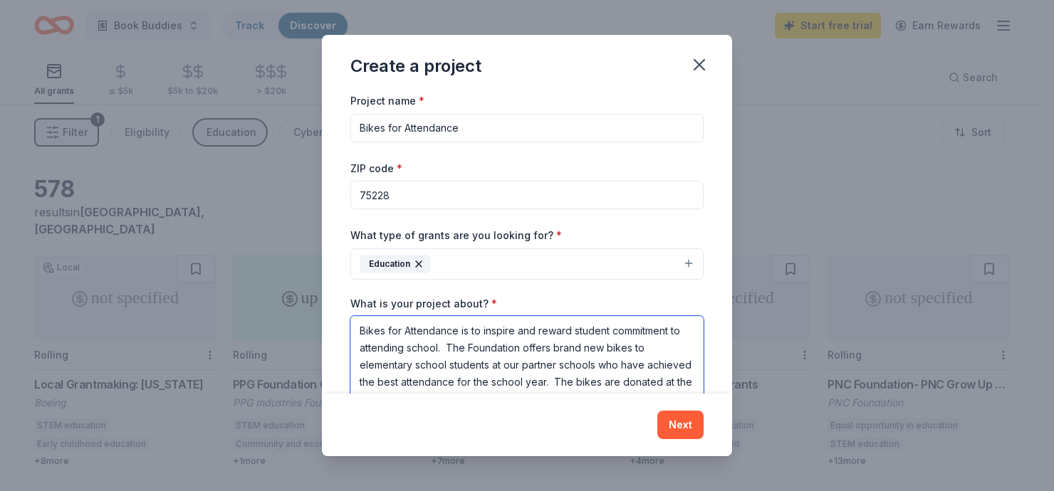
scroll to position [1, 0]
type textarea "Bikes for Attendance is to inspire and reward student commitment to attending s…"
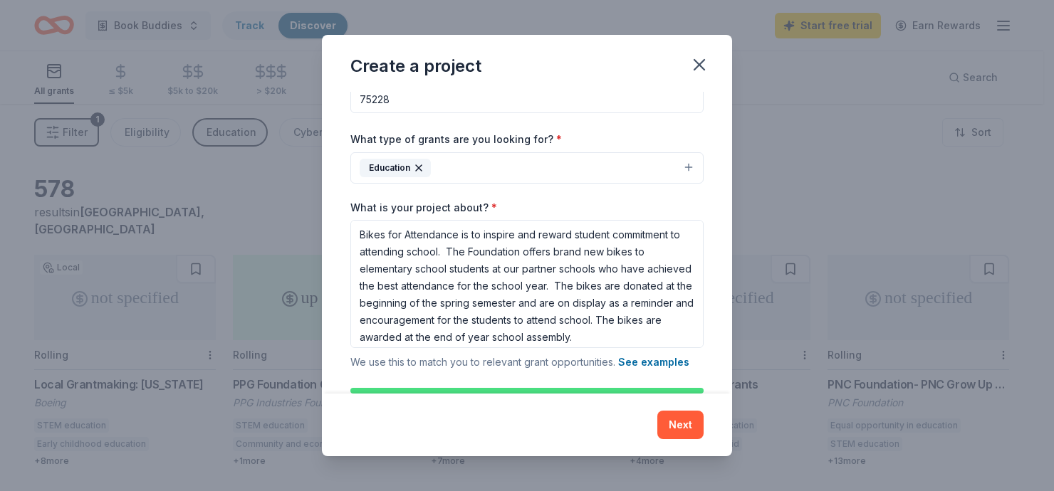
scroll to position [123, 0]
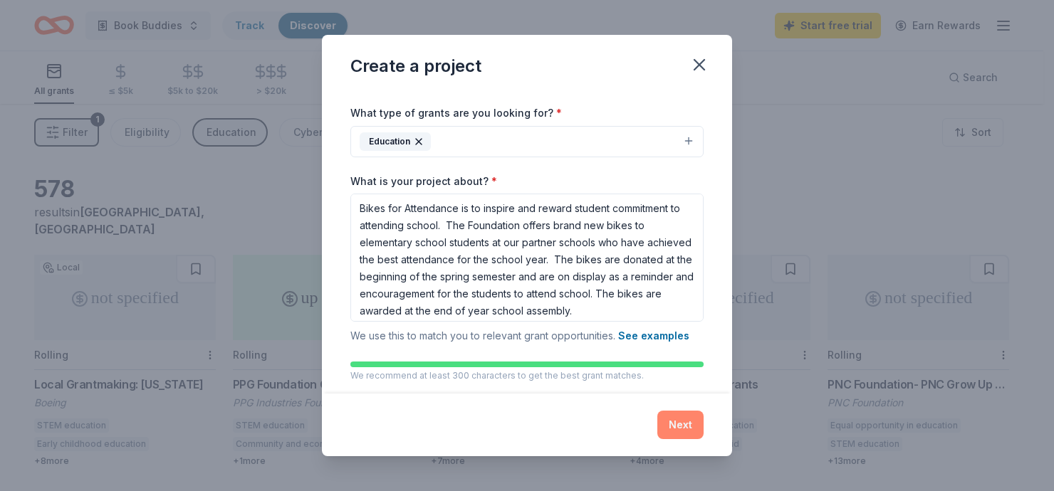
click at [658, 436] on button "Next" at bounding box center [680, 425] width 46 height 28
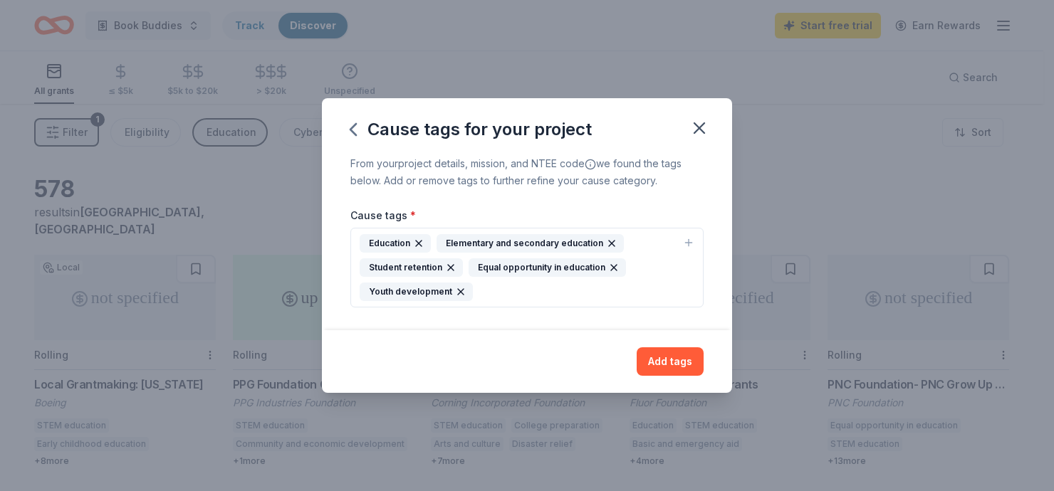
click at [527, 292] on div "Education Elementary and secondary education Student retention Equal opportunit…" at bounding box center [519, 267] width 318 height 67
type input "b"
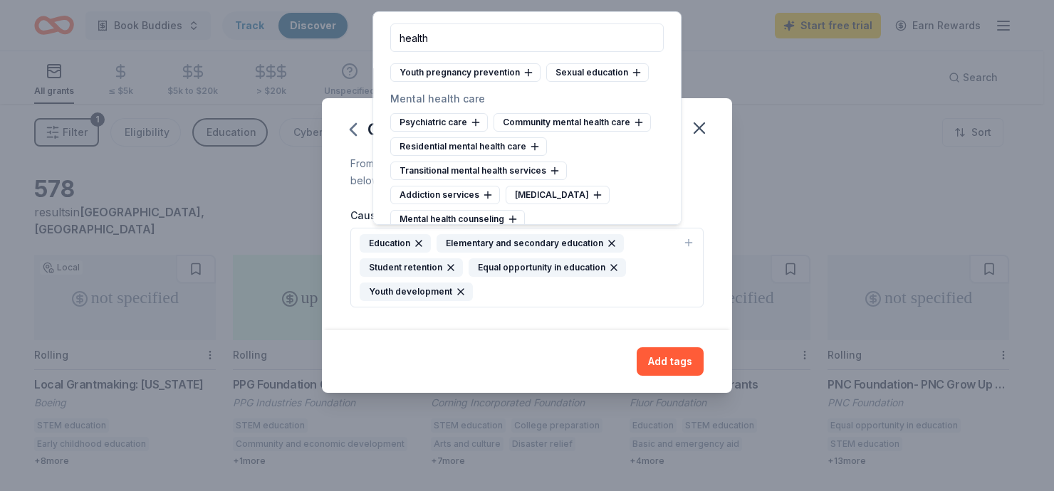
scroll to position [507, 0]
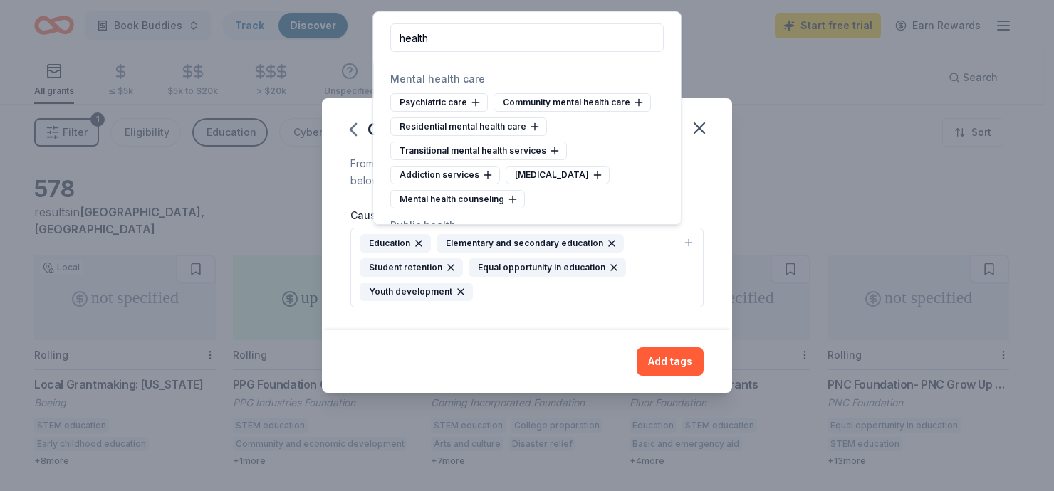
click at [479, 340] on icon at bounding box center [473, 345] width 11 height 11
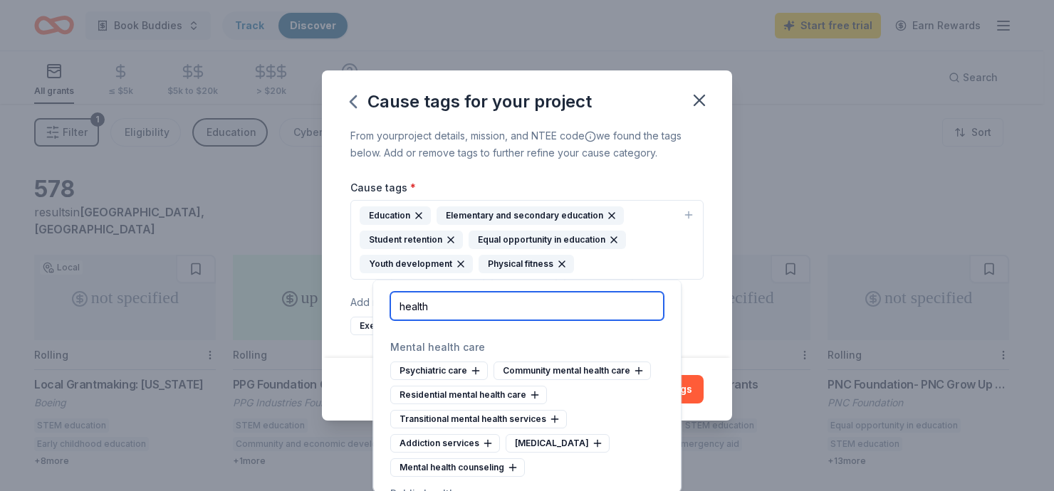
click at [430, 305] on input "health" at bounding box center [527, 306] width 274 height 28
type input "h"
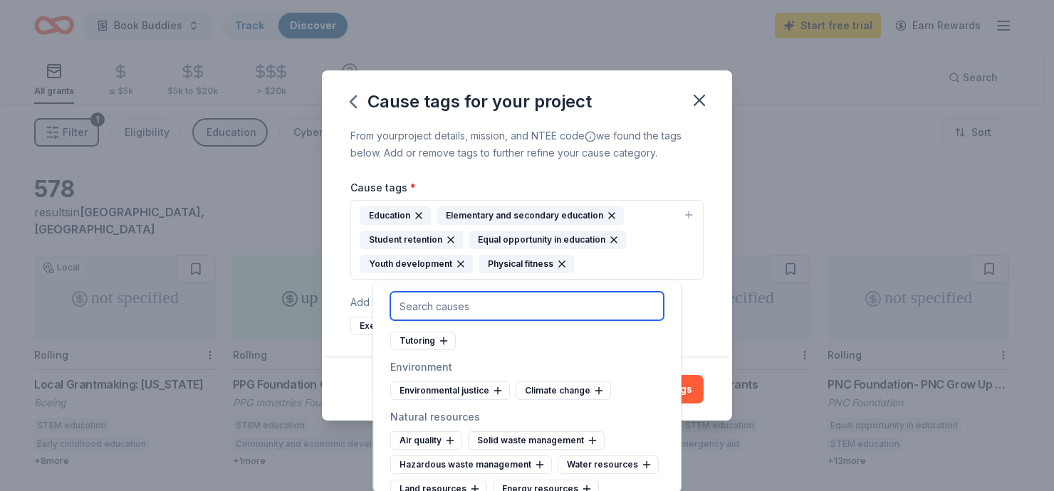
scroll to position [2418, 0]
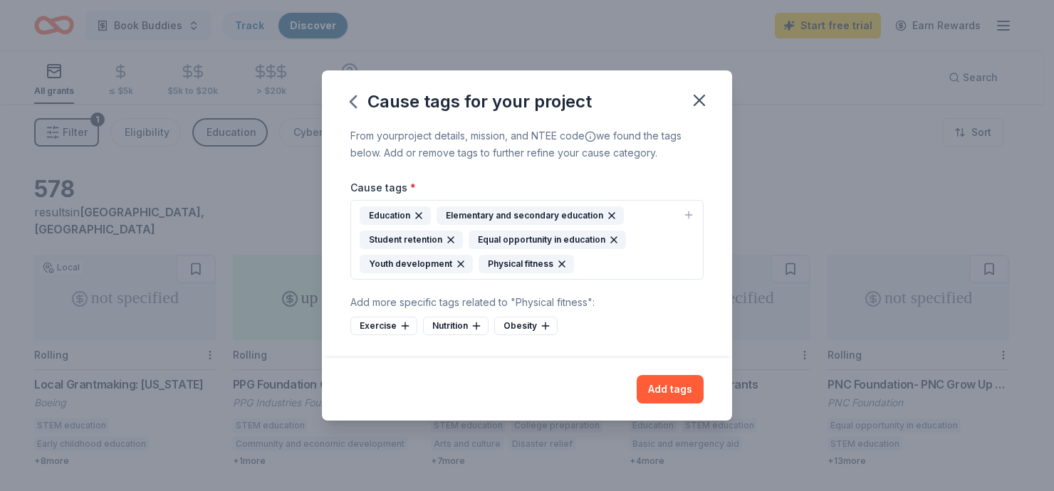
click at [646, 162] on div "From your project details, mission, and NTEE code we found the tags below. Add …" at bounding box center [526, 145] width 353 height 34
click at [541, 321] on icon at bounding box center [545, 326] width 11 height 11
click at [405, 323] on icon at bounding box center [405, 326] width 0 height 6
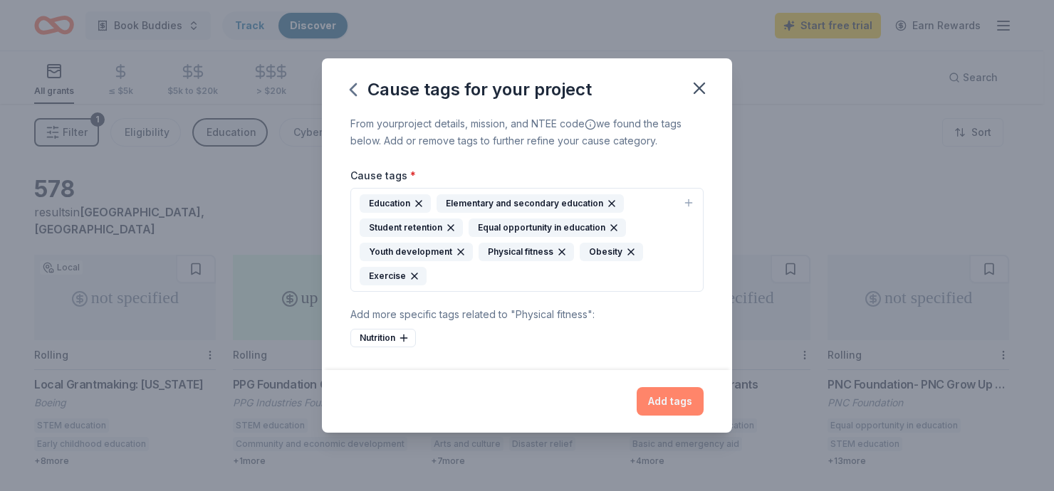
click at [644, 387] on button "Add tags" at bounding box center [670, 401] width 67 height 28
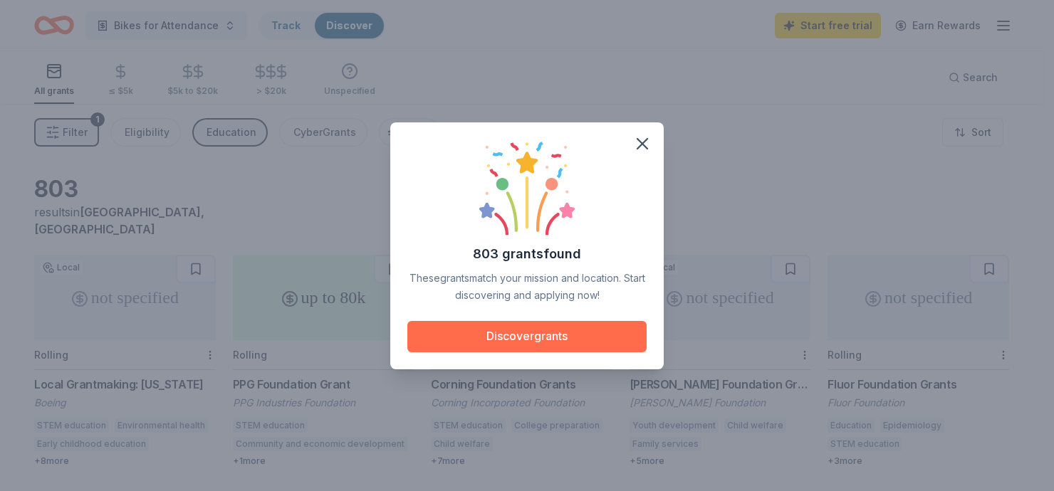
click at [536, 335] on button "Discover grants" at bounding box center [526, 336] width 239 height 31
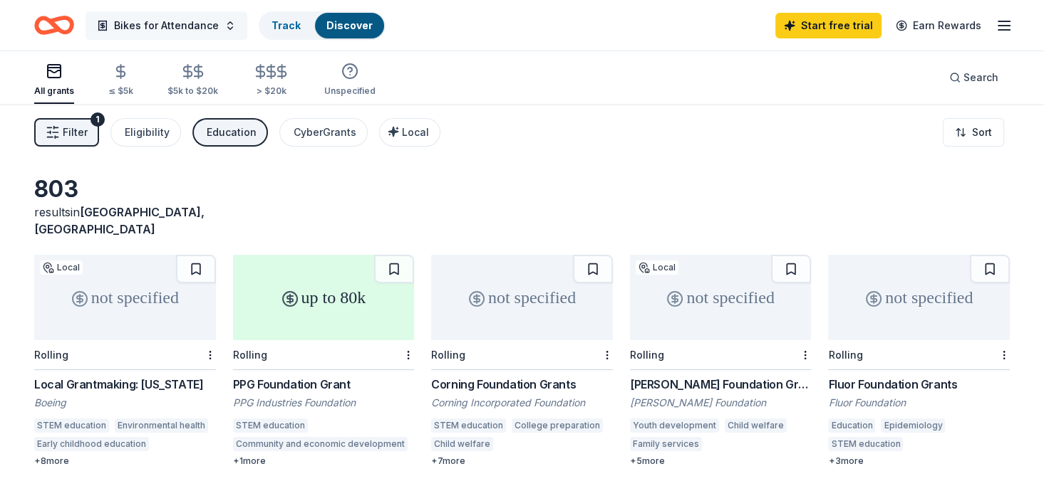
click at [195, 25] on button "Bikes for Attendance" at bounding box center [166, 25] width 162 height 28
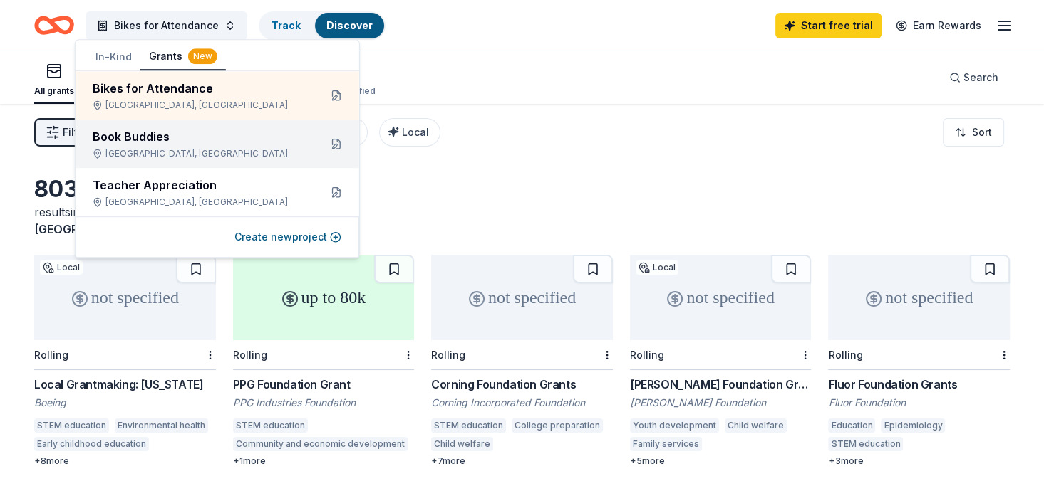
click at [176, 148] on div "[GEOGRAPHIC_DATA], [GEOGRAPHIC_DATA]" at bounding box center [200, 153] width 215 height 11
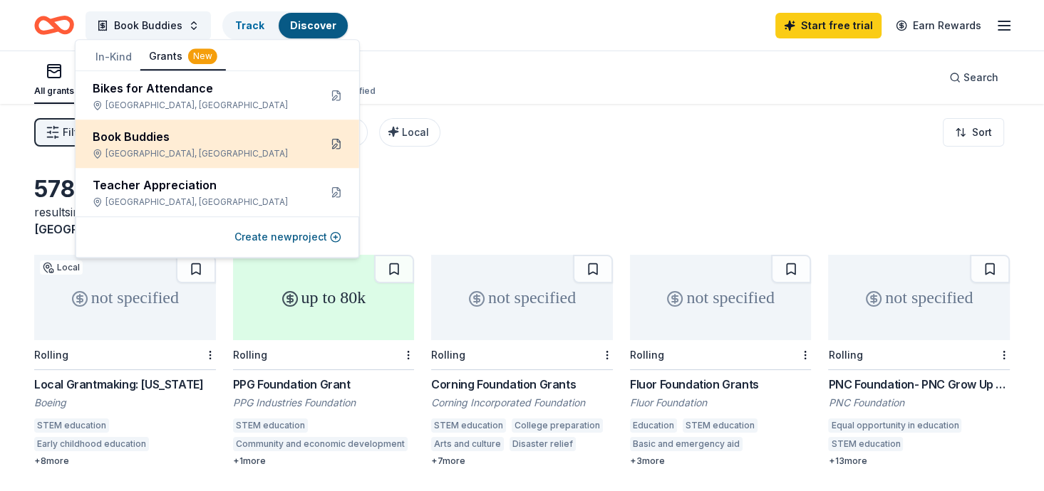
click at [339, 132] on button at bounding box center [336, 143] width 23 height 23
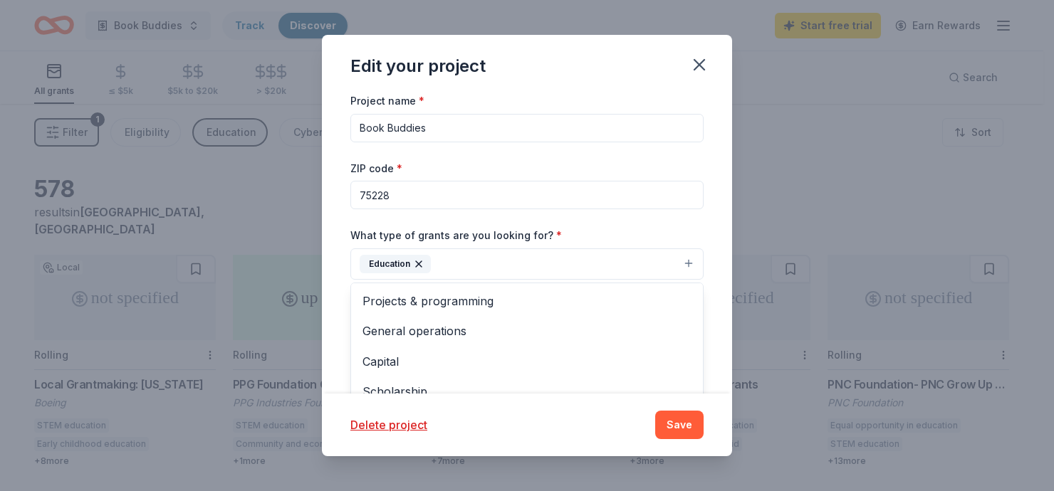
click at [586, 249] on button "Education" at bounding box center [526, 264] width 353 height 31
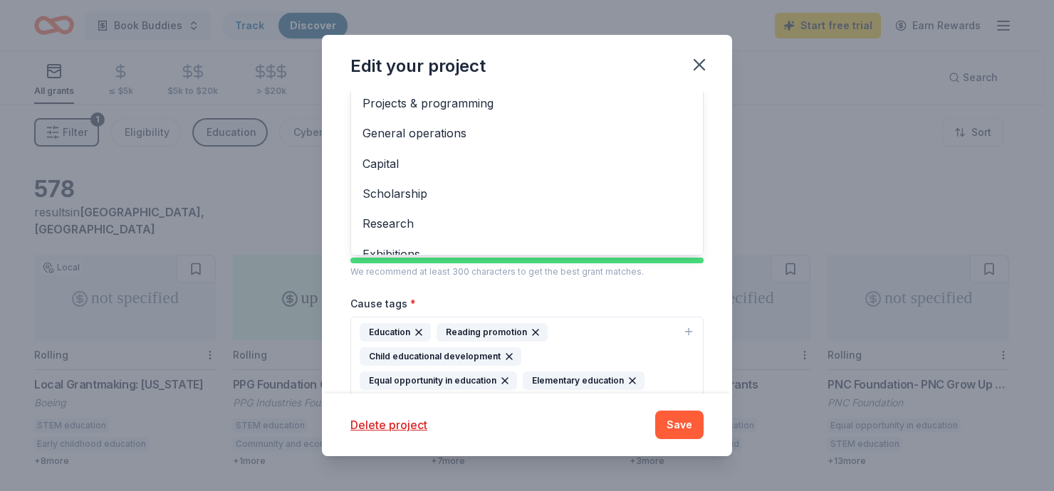
scroll to position [202, 0]
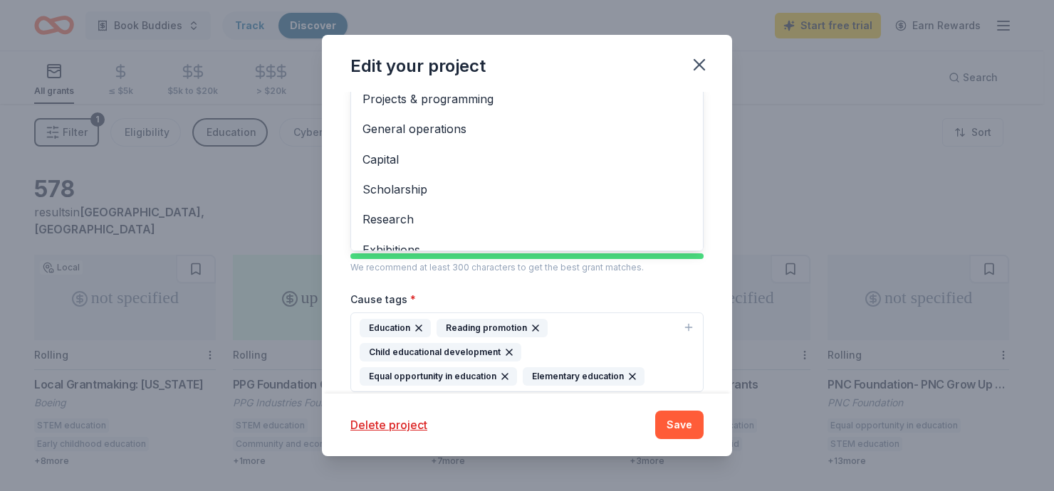
click at [657, 312] on div "Project name * Book Buddies ZIP code * 75228 What type of grants are you lookin…" at bounding box center [526, 167] width 353 height 554
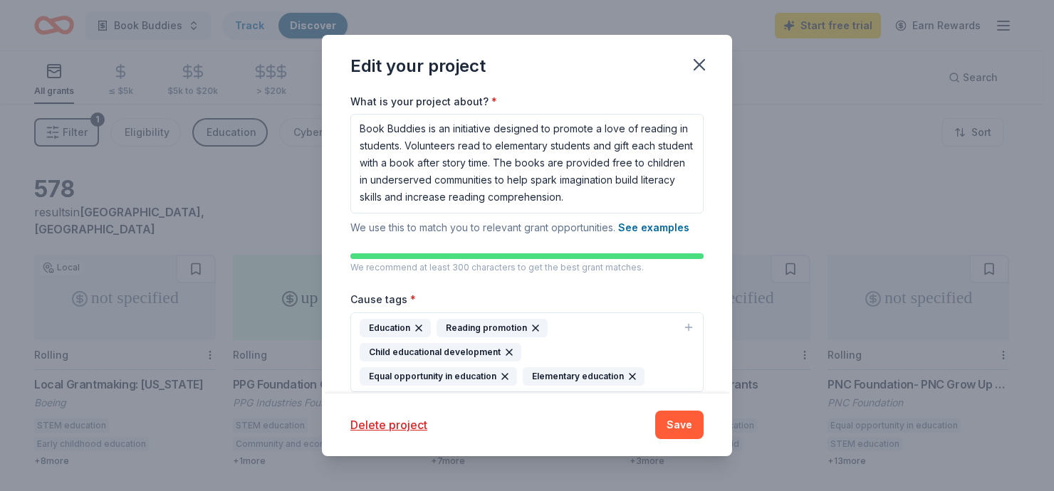
click at [683, 322] on icon "button" at bounding box center [688, 327] width 11 height 11
type input "books"
click at [566, 363] on input "books" at bounding box center [521, 367] width 263 height 28
click at [690, 331] on div "Project name * Book Buddies ZIP code * 75228 What type of grants are you lookin…" at bounding box center [527, 243] width 410 height 302
click at [652, 322] on button "Education Reading promotion Child educational development Equal opportunity in …" at bounding box center [526, 353] width 353 height 80
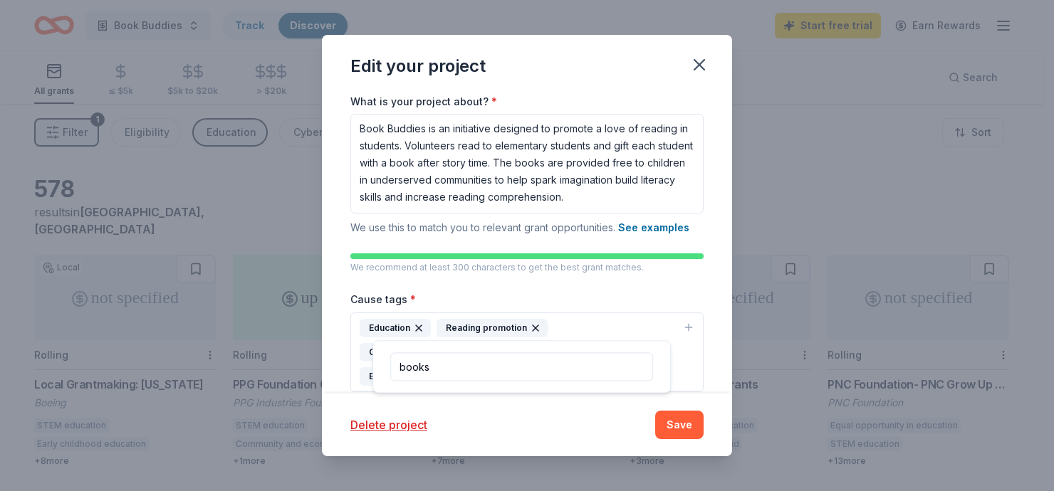
click at [558, 366] on input "books" at bounding box center [521, 367] width 263 height 28
type input "b"
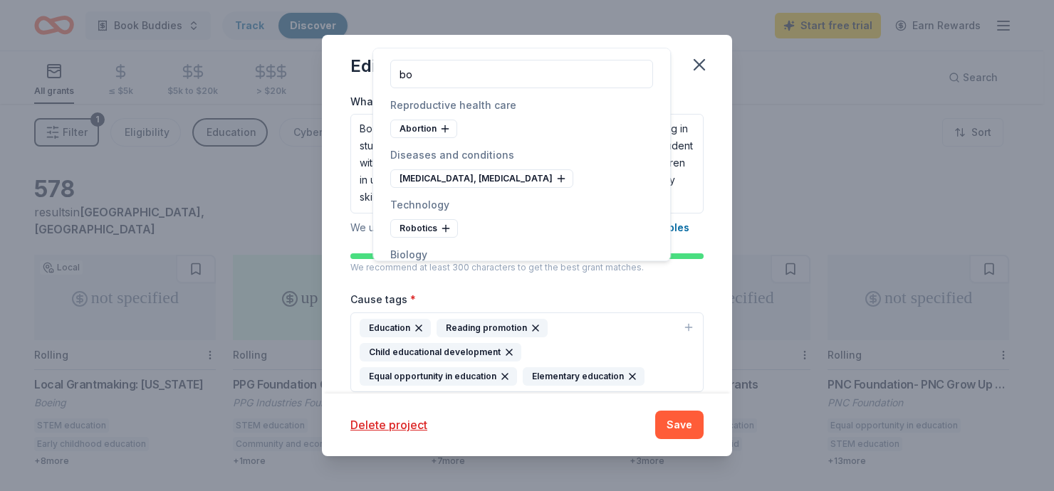
type input "b"
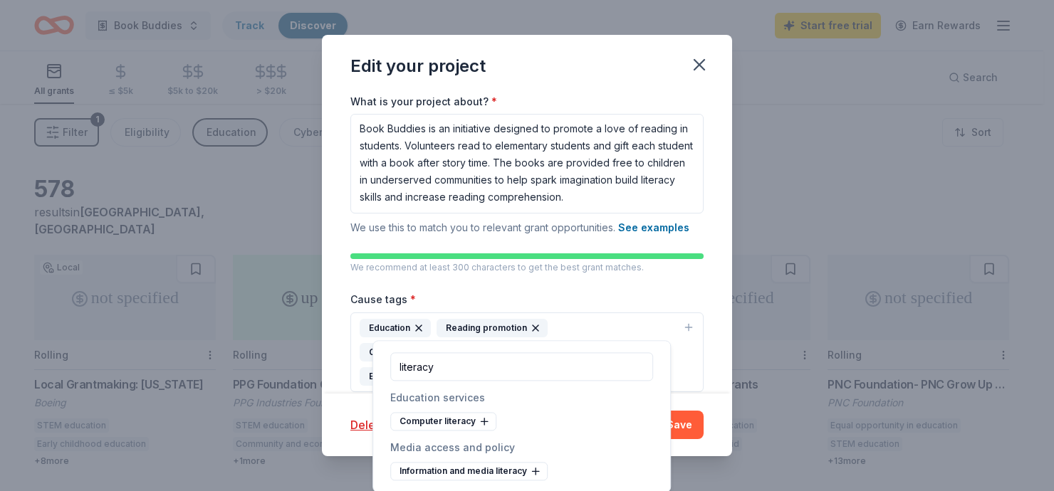
type input "literacy"
click at [690, 323] on div "Project name * Book Buddies ZIP code * 75228 What type of grants are you lookin…" at bounding box center [527, 243] width 410 height 302
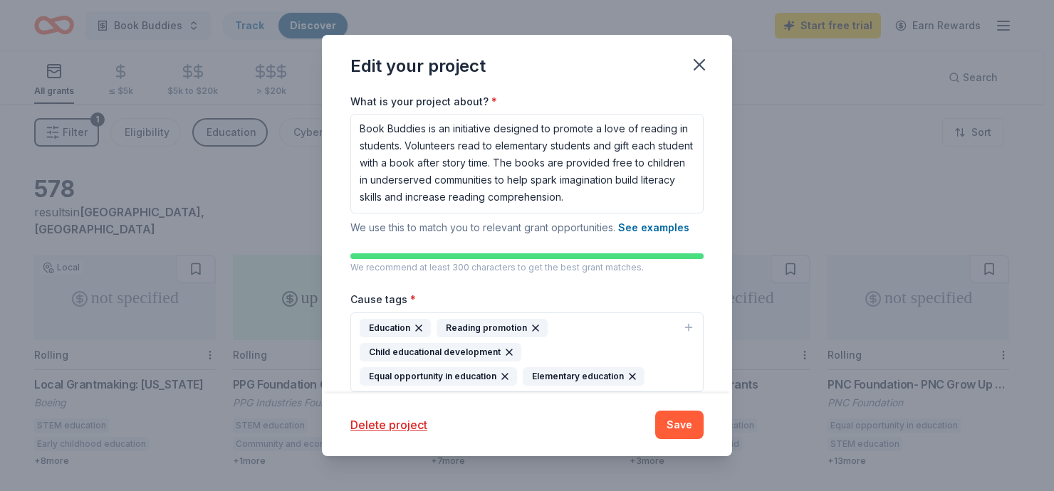
click at [594, 319] on div "Education Reading promotion Child educational development Equal opportunity in …" at bounding box center [519, 352] width 318 height 67
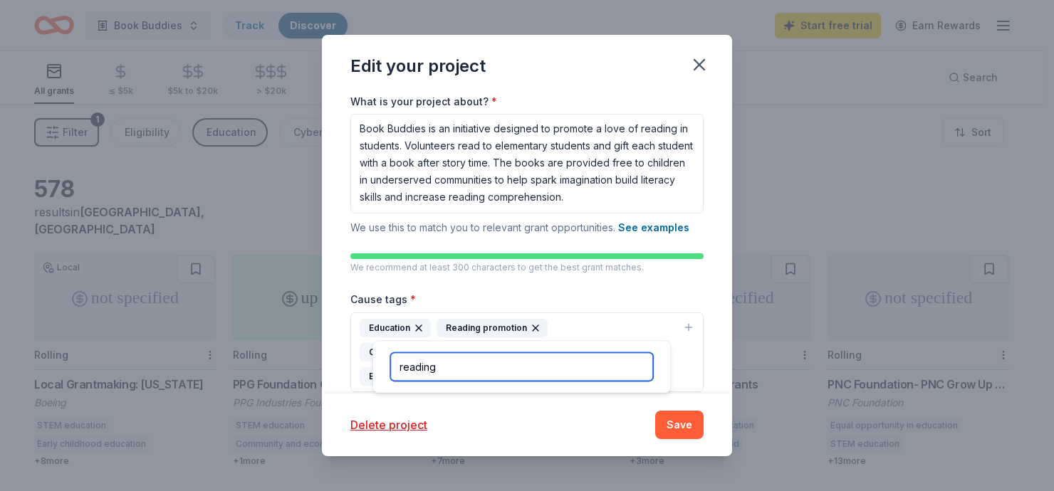
type input "reading"
click at [485, 370] on input "reading" at bounding box center [521, 367] width 263 height 28
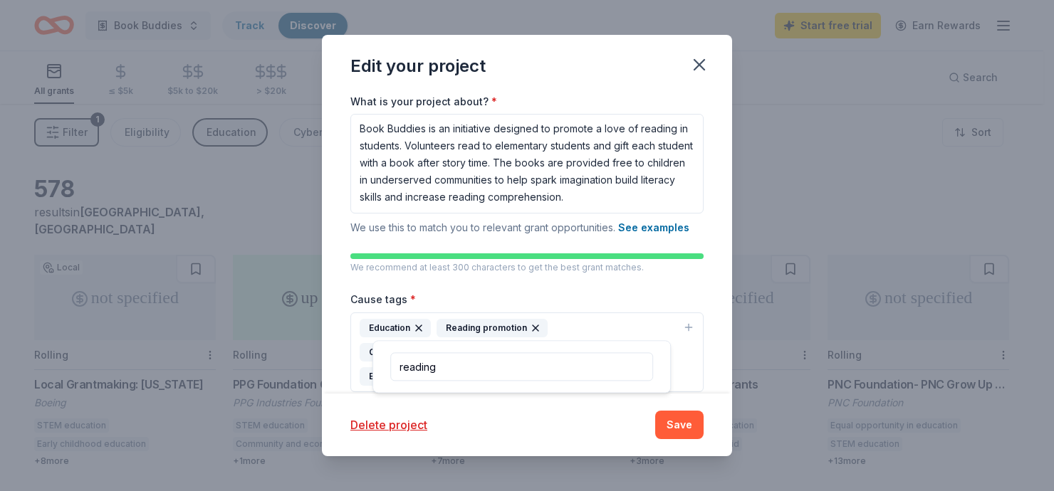
click at [682, 356] on div "Project name * Book Buddies ZIP code * 75228 What type of grants are you lookin…" at bounding box center [527, 243] width 410 height 302
click at [689, 324] on icon "button" at bounding box center [689, 327] width 0 height 6
click at [473, 365] on input "reading" at bounding box center [521, 367] width 263 height 28
type input "reading comprehension"
click at [694, 386] on div "Project name * Book Buddies ZIP code * 75228 What type of grants are you lookin…" at bounding box center [527, 243] width 410 height 302
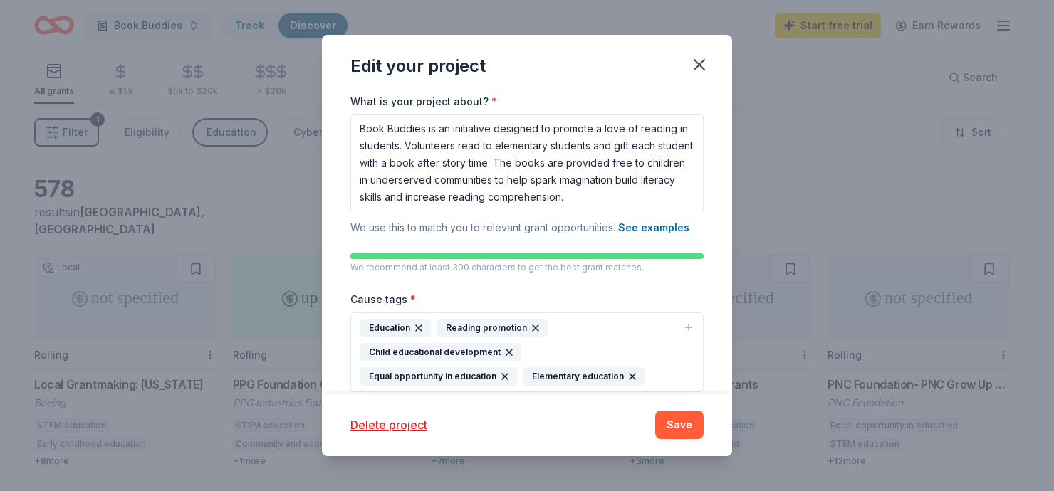
click at [683, 322] on icon "button" at bounding box center [688, 327] width 11 height 11
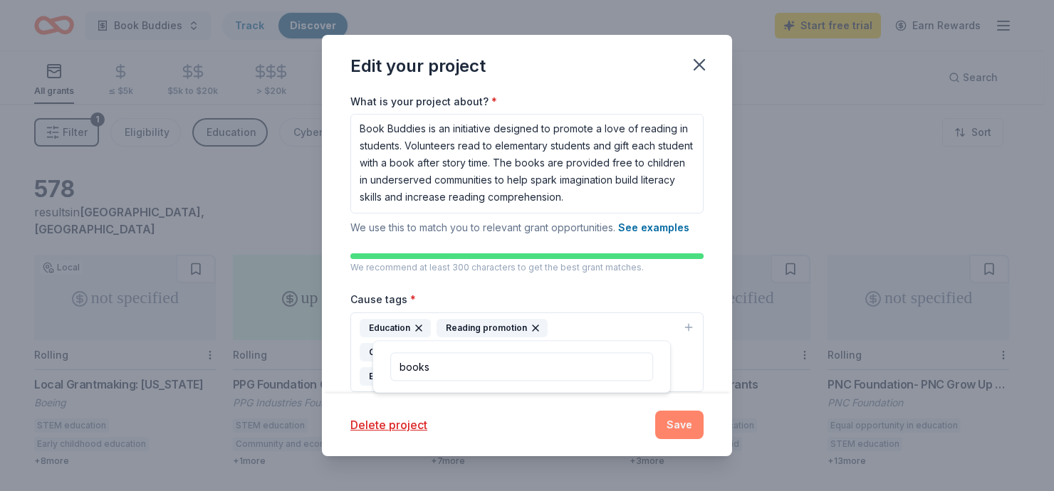
type input "books"
click at [662, 424] on button "Save" at bounding box center [679, 425] width 48 height 28
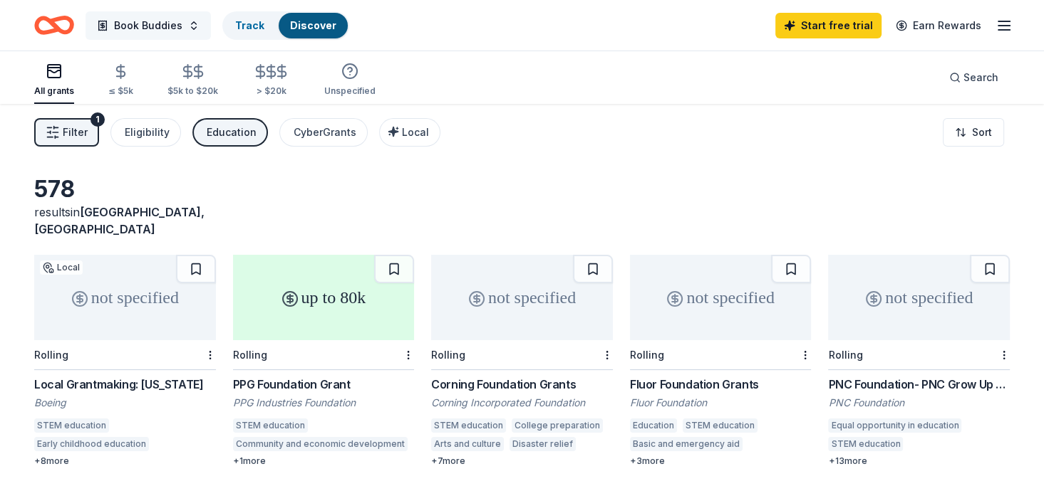
click at [114, 19] on span "Book Buddies" at bounding box center [148, 25] width 68 height 17
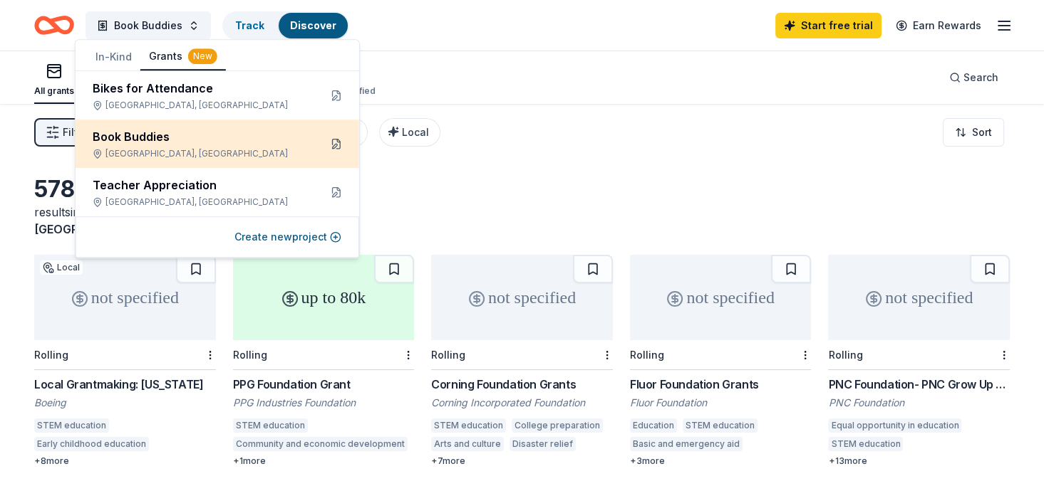
click at [338, 132] on button at bounding box center [336, 143] width 23 height 23
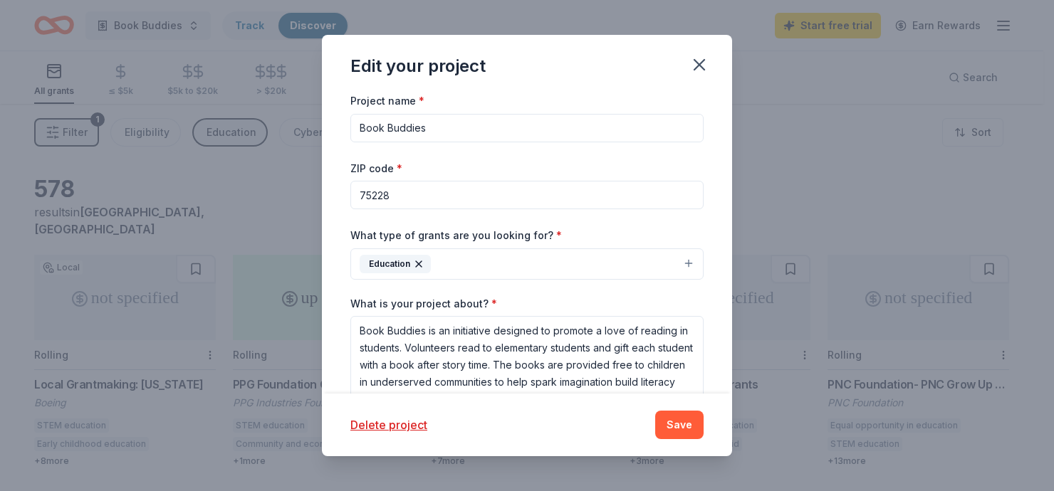
scroll to position [202, 0]
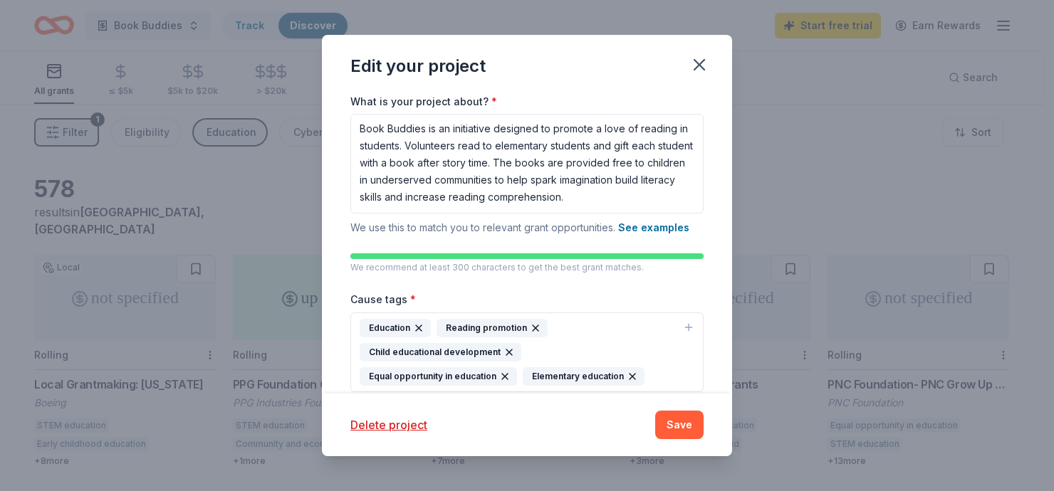
click at [608, 319] on div "Education Reading promotion Child educational development Equal opportunity in …" at bounding box center [519, 352] width 318 height 67
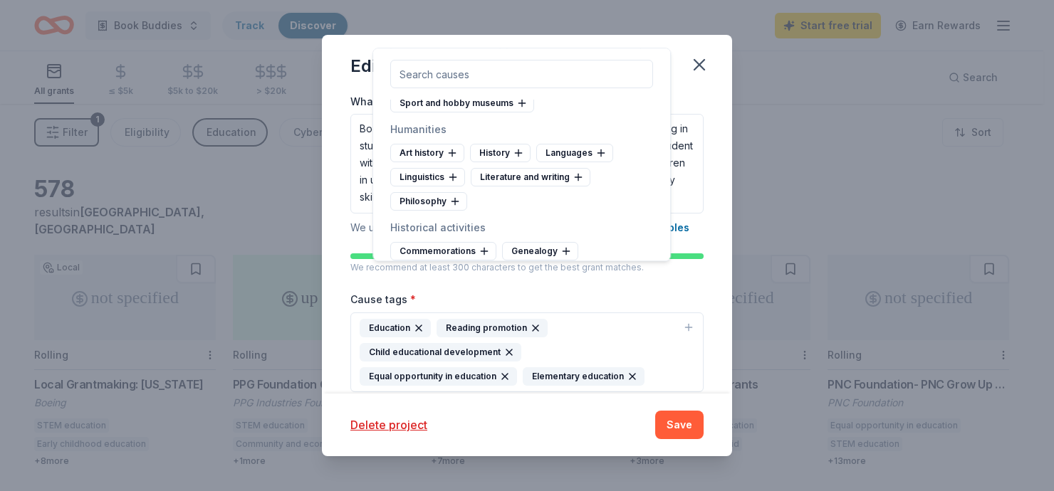
scroll to position [570, 0]
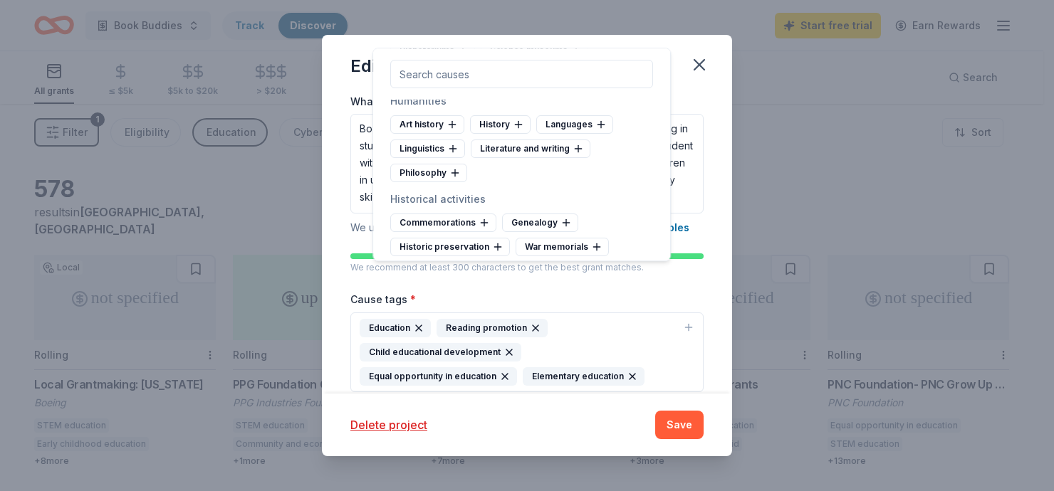
click at [523, 316] on icon at bounding box center [516, 321] width 11 height 11
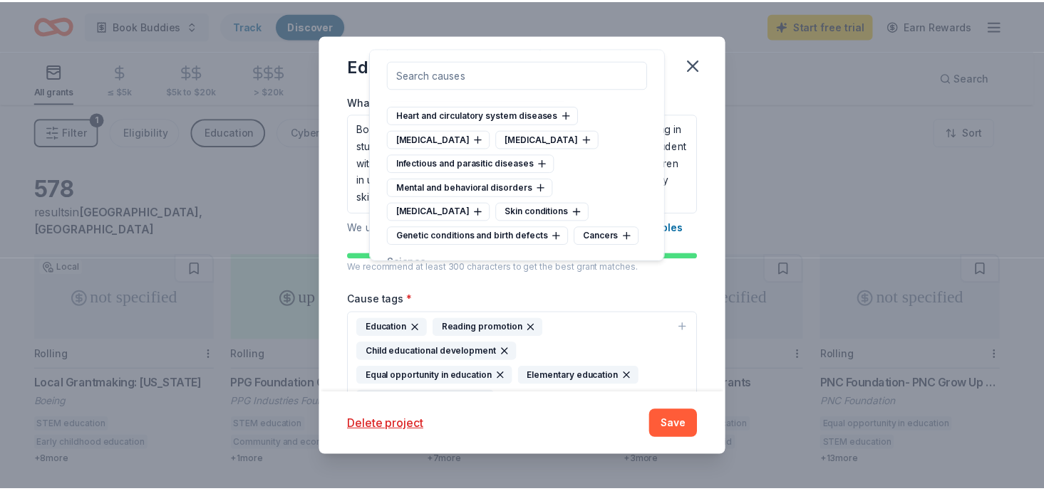
scroll to position [3533, 0]
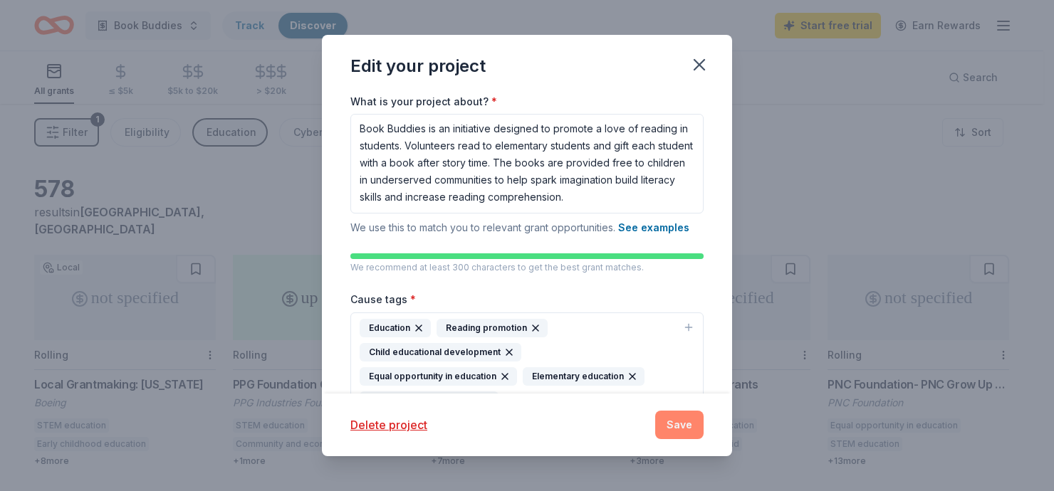
click at [667, 431] on button "Save" at bounding box center [679, 425] width 48 height 28
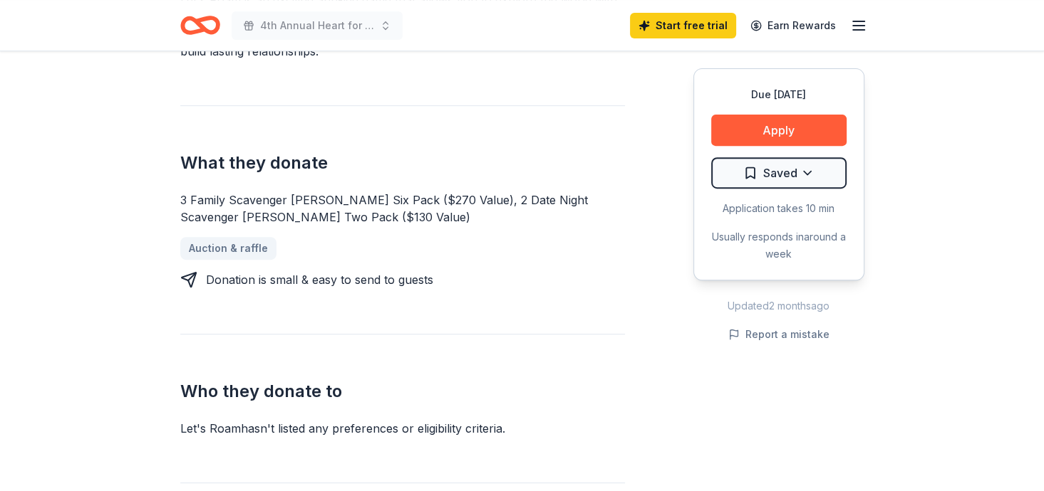
scroll to position [579, 0]
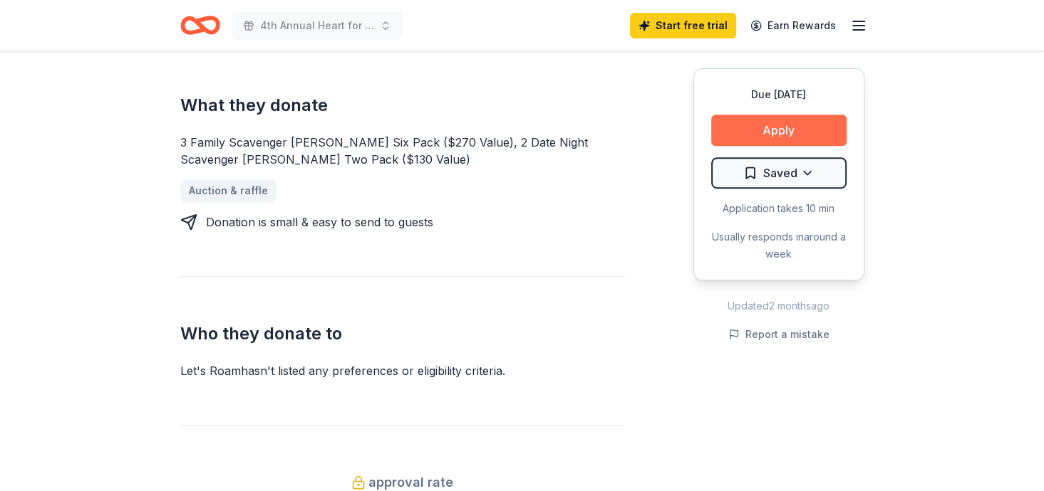
click at [800, 115] on button "Apply" at bounding box center [778, 130] width 135 height 31
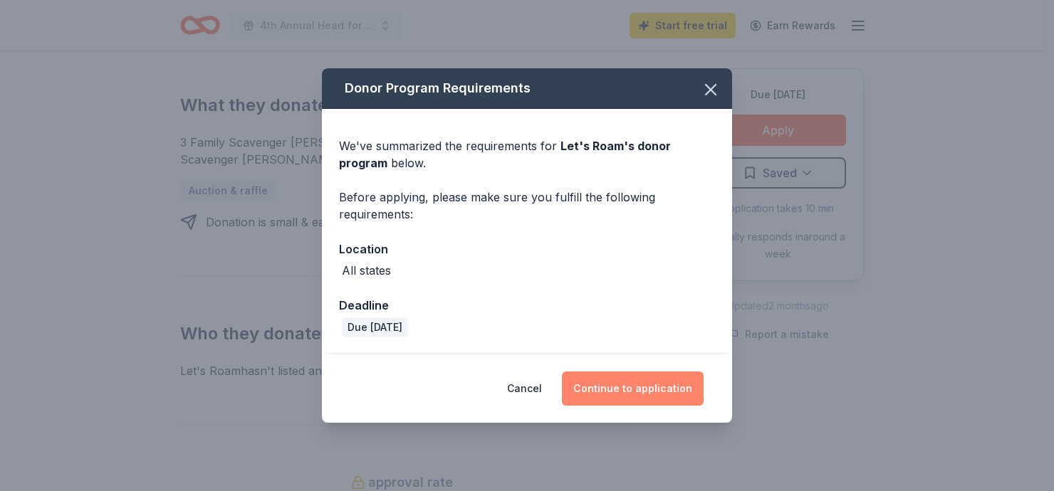
click at [643, 372] on button "Continue to application" at bounding box center [633, 389] width 142 height 34
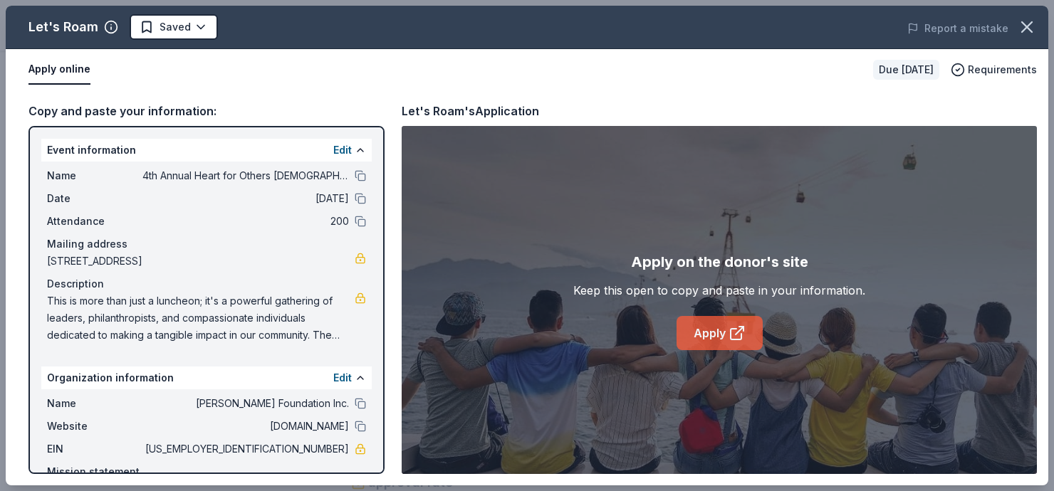
click at [737, 327] on icon at bounding box center [737, 333] width 17 height 17
click at [1035, 21] on icon "button" at bounding box center [1027, 27] width 20 height 20
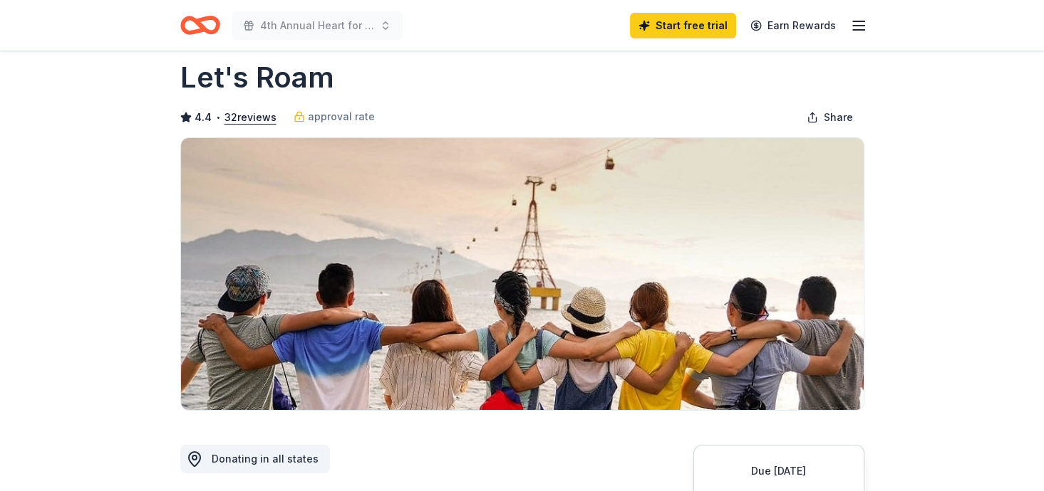
scroll to position [0, 0]
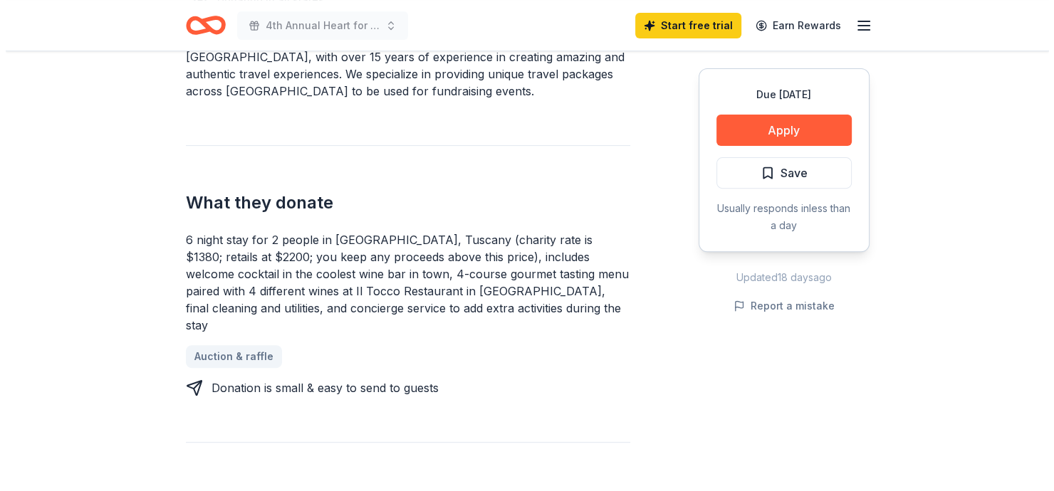
scroll to position [474, 0]
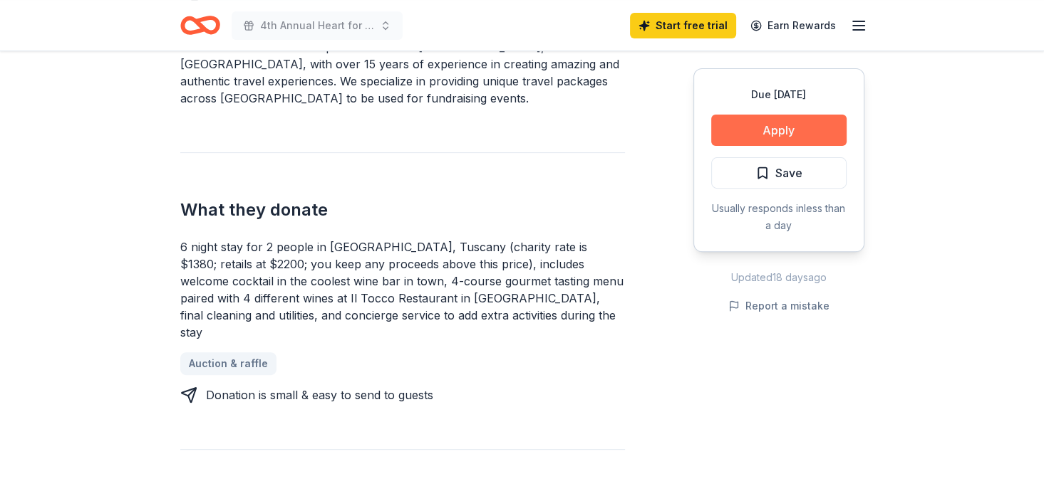
click at [813, 120] on button "Apply" at bounding box center [778, 130] width 135 height 31
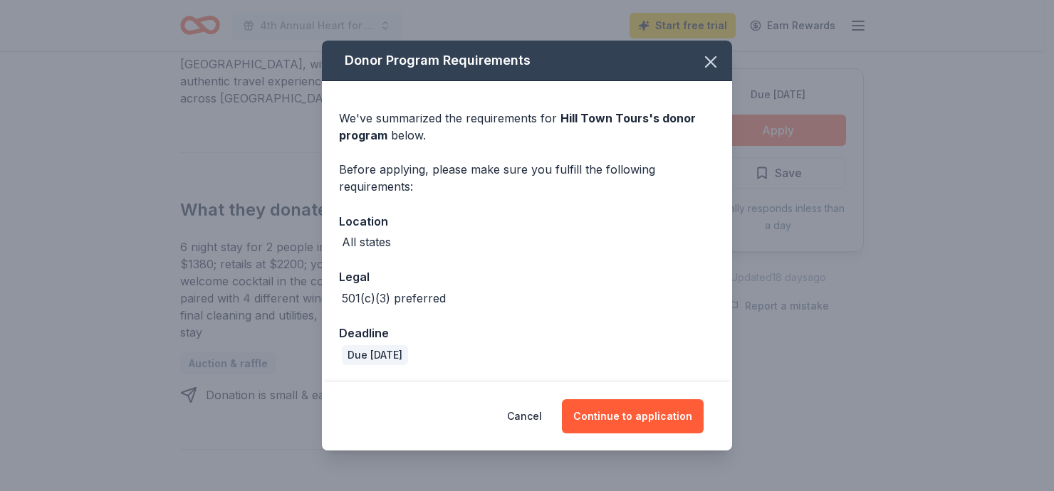
click at [813, 120] on div "Donor Program Requirements We've summarized the requirements for Hill Town Tour…" at bounding box center [527, 245] width 1054 height 491
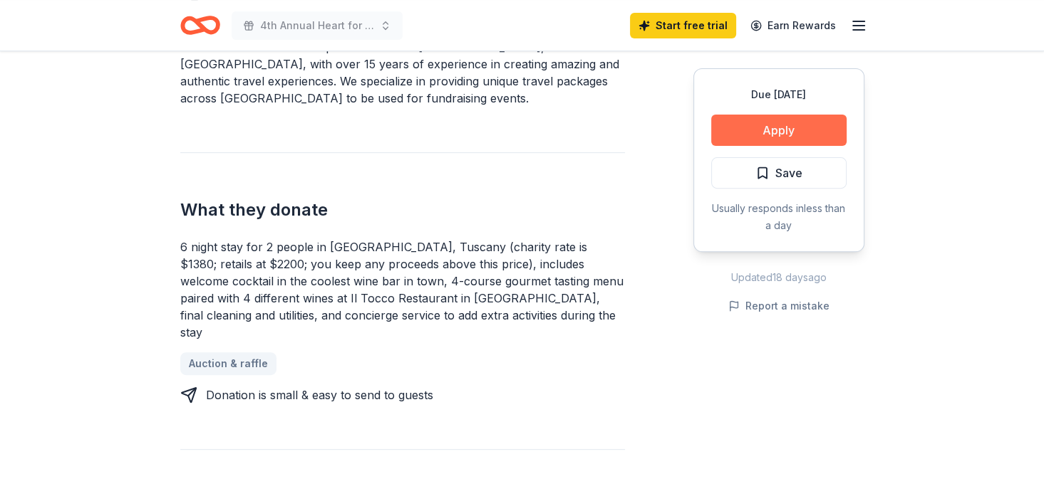
click at [779, 115] on button "Apply" at bounding box center [778, 130] width 135 height 31
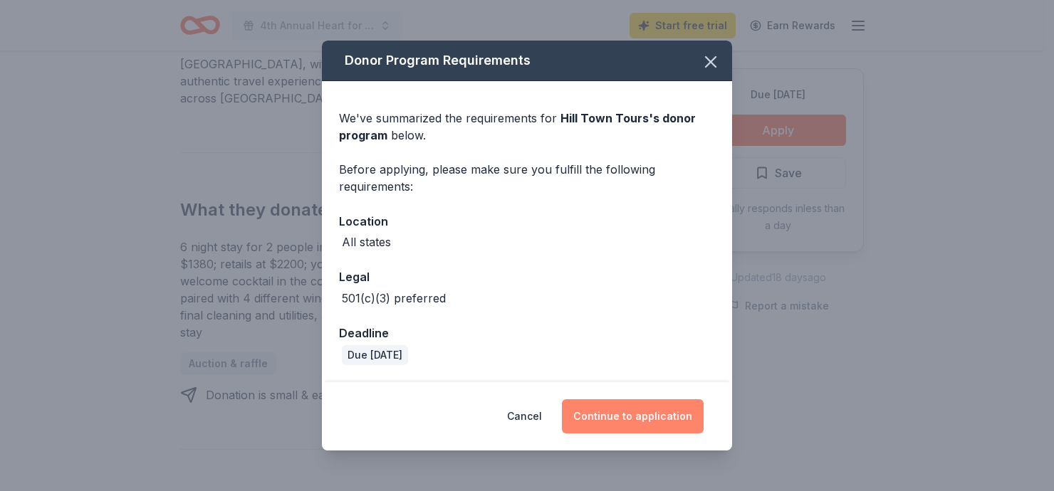
click at [605, 400] on button "Continue to application" at bounding box center [633, 417] width 142 height 34
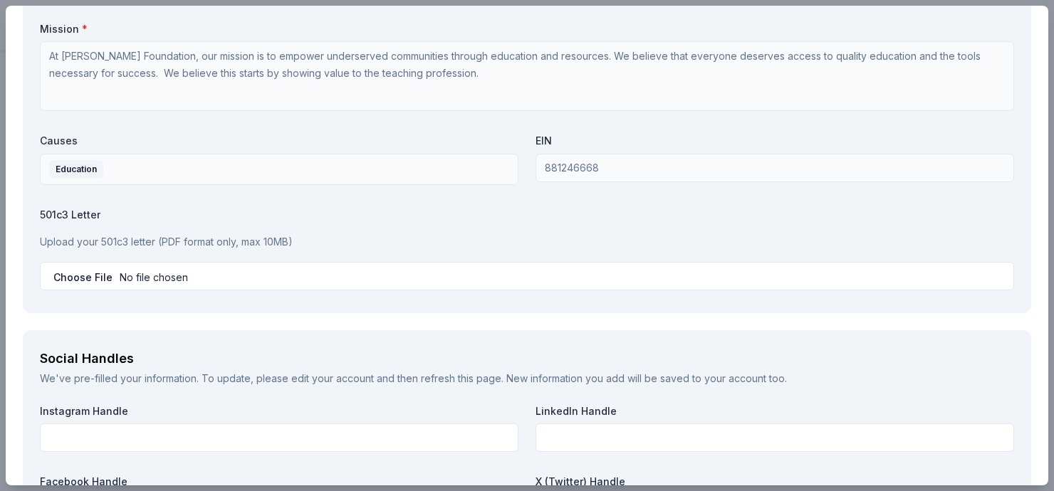
scroll to position [1649, 0]
